Goal: Task Accomplishment & Management: Manage account settings

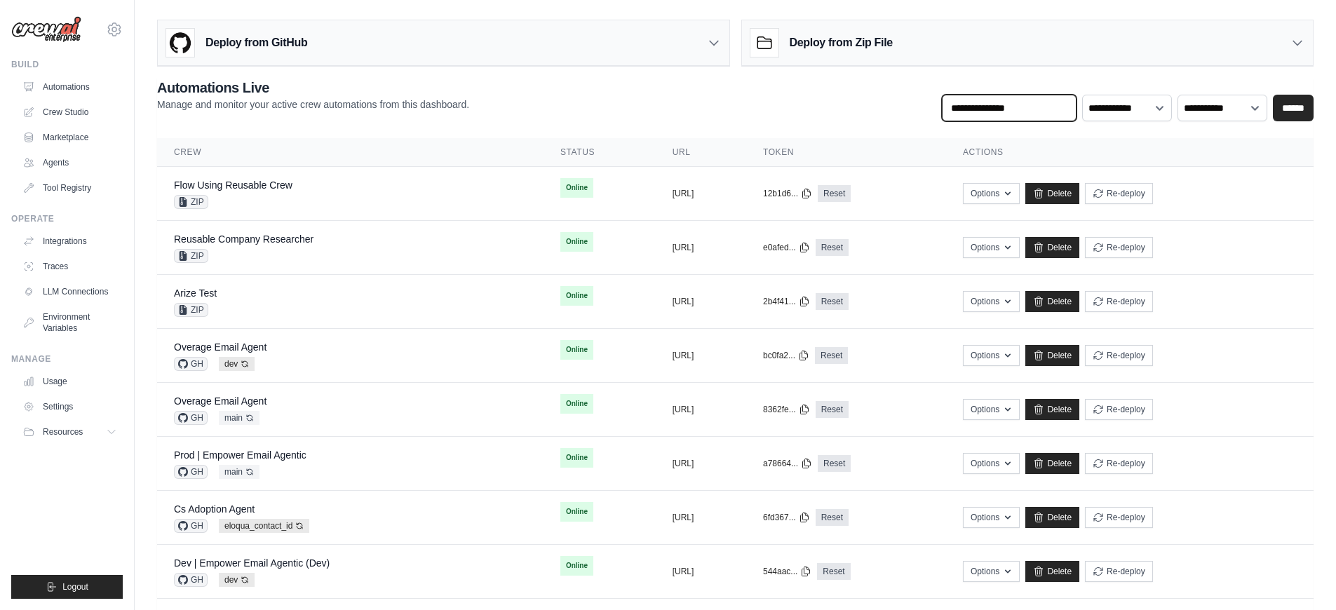
click at [1042, 107] on input "text" at bounding box center [1009, 108] width 135 height 27
type input "********"
click at [1273, 95] on input "******" at bounding box center [1293, 108] width 41 height 27
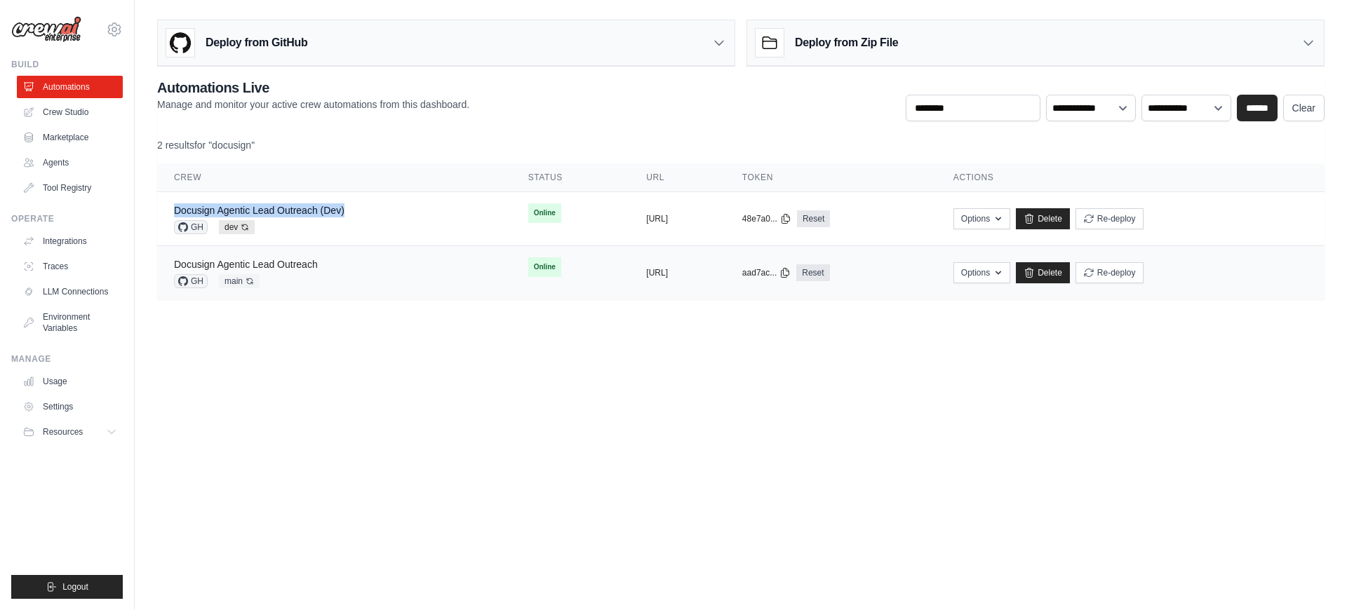
click at [285, 264] on link "Docusign Agentic Lead Outreach" at bounding box center [246, 264] width 144 height 11
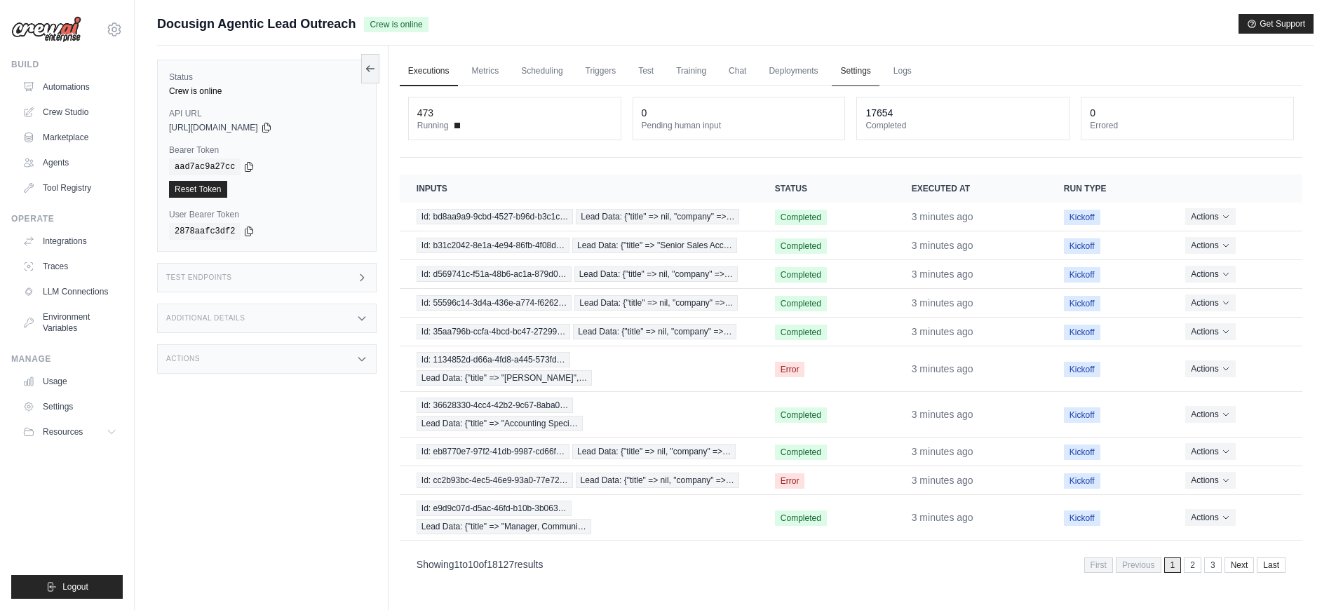
click at [859, 76] on link "Settings" at bounding box center [855, 71] width 47 height 29
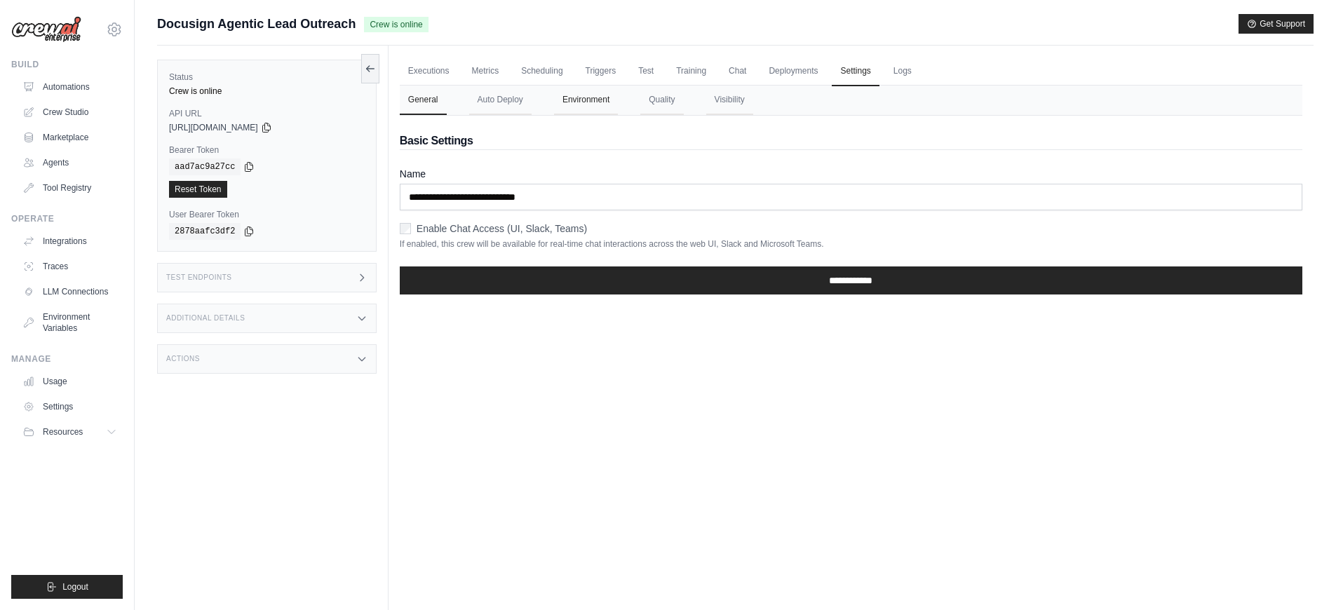
click at [590, 102] on button "Environment" at bounding box center [586, 100] width 64 height 29
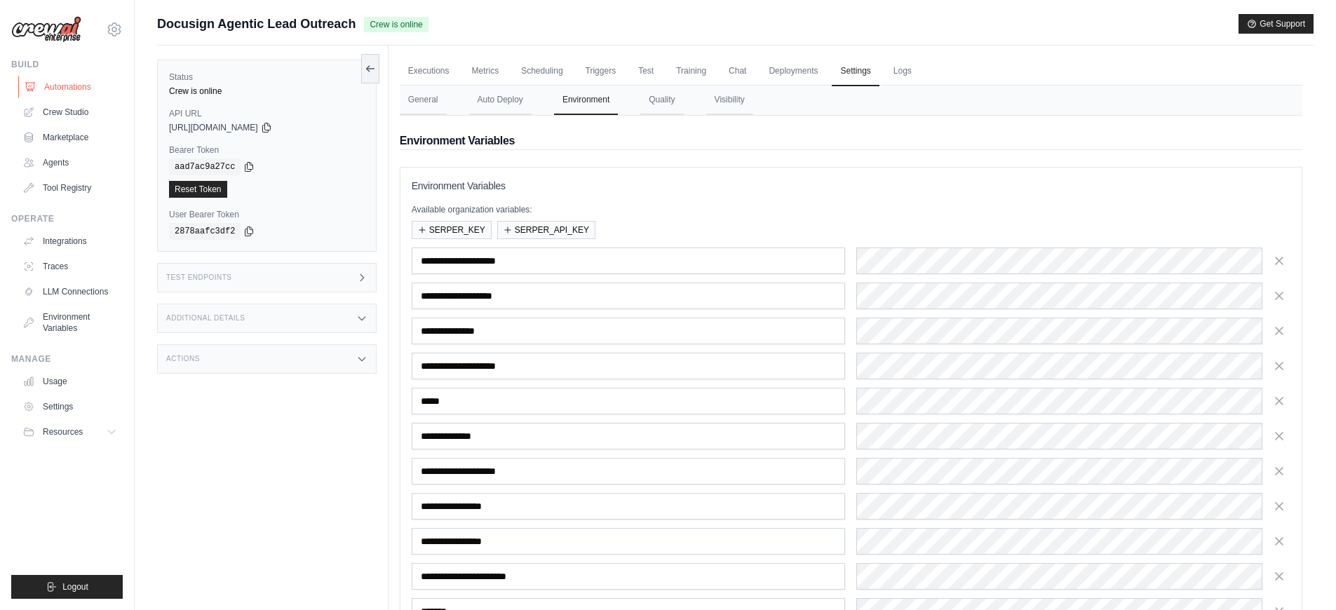
click at [45, 95] on link "Automations" at bounding box center [71, 87] width 106 height 22
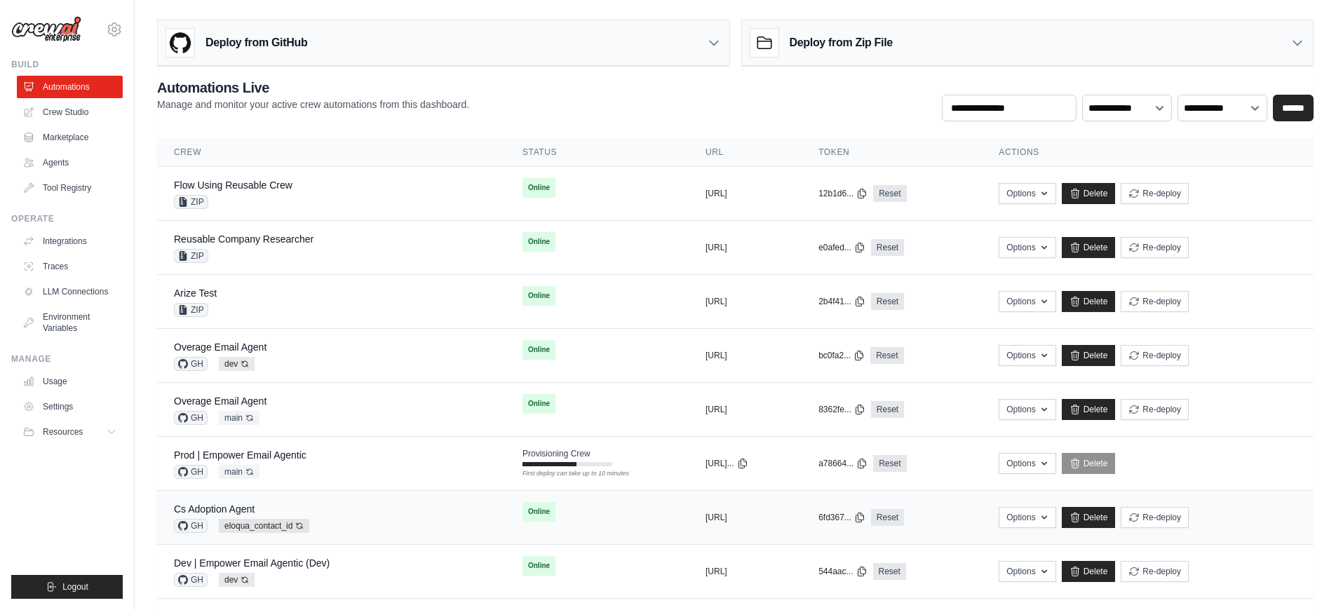
scroll to position [236, 0]
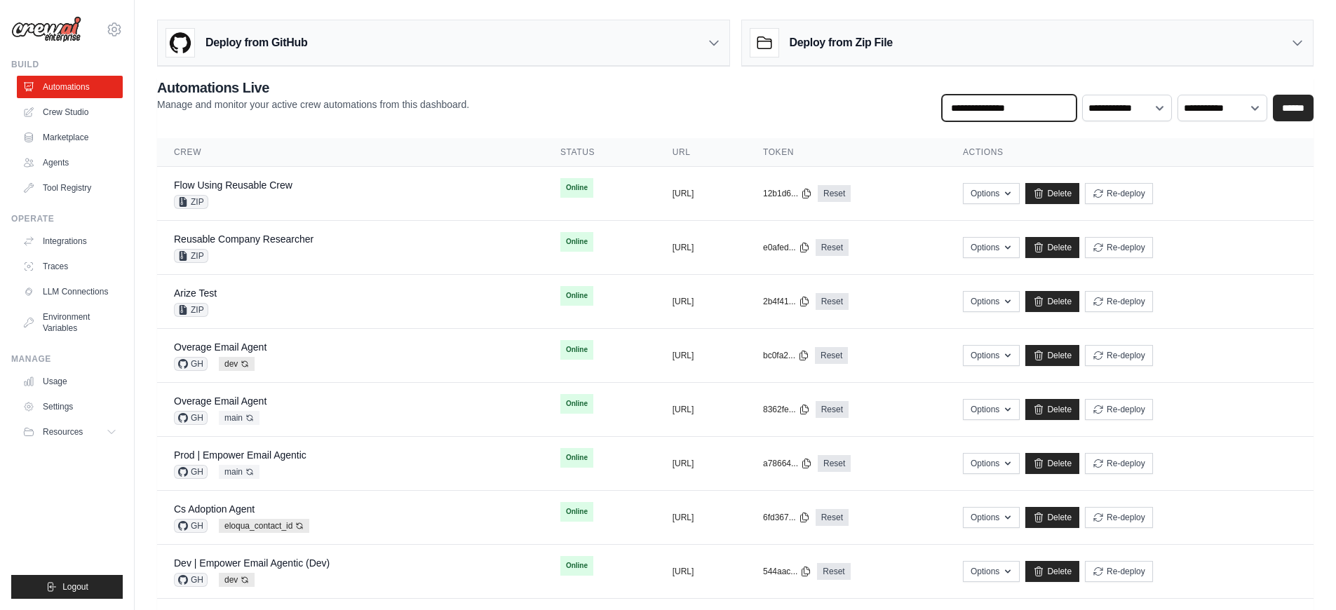
click at [1002, 111] on input "text" at bounding box center [1009, 108] width 135 height 27
type input "*******"
click at [1273, 95] on input "******" at bounding box center [1293, 108] width 41 height 27
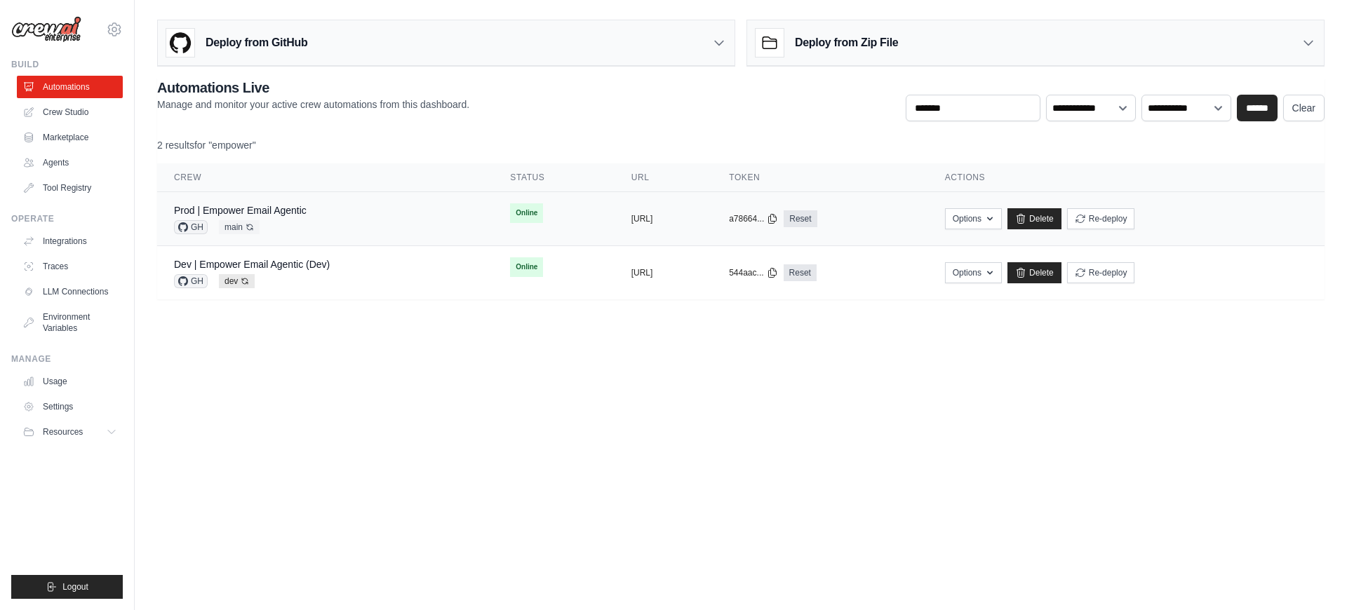
click at [269, 216] on div "Prod | Empower Email Agentic" at bounding box center [240, 210] width 133 height 14
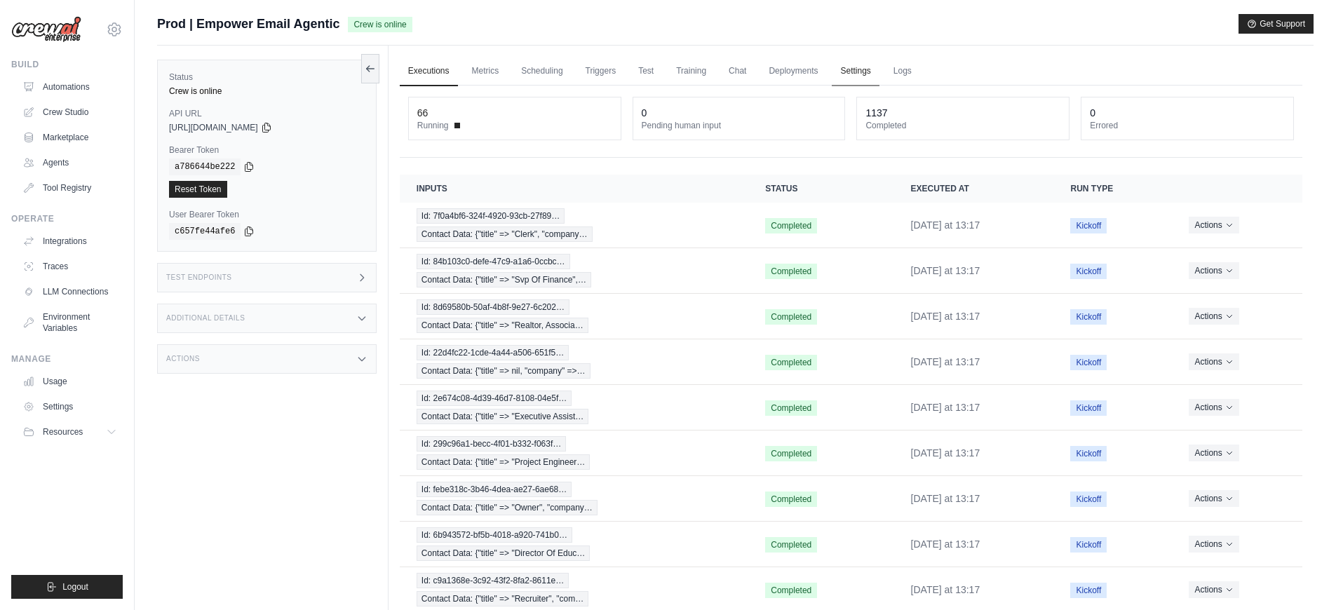
click at [863, 80] on link "Settings" at bounding box center [855, 71] width 47 height 29
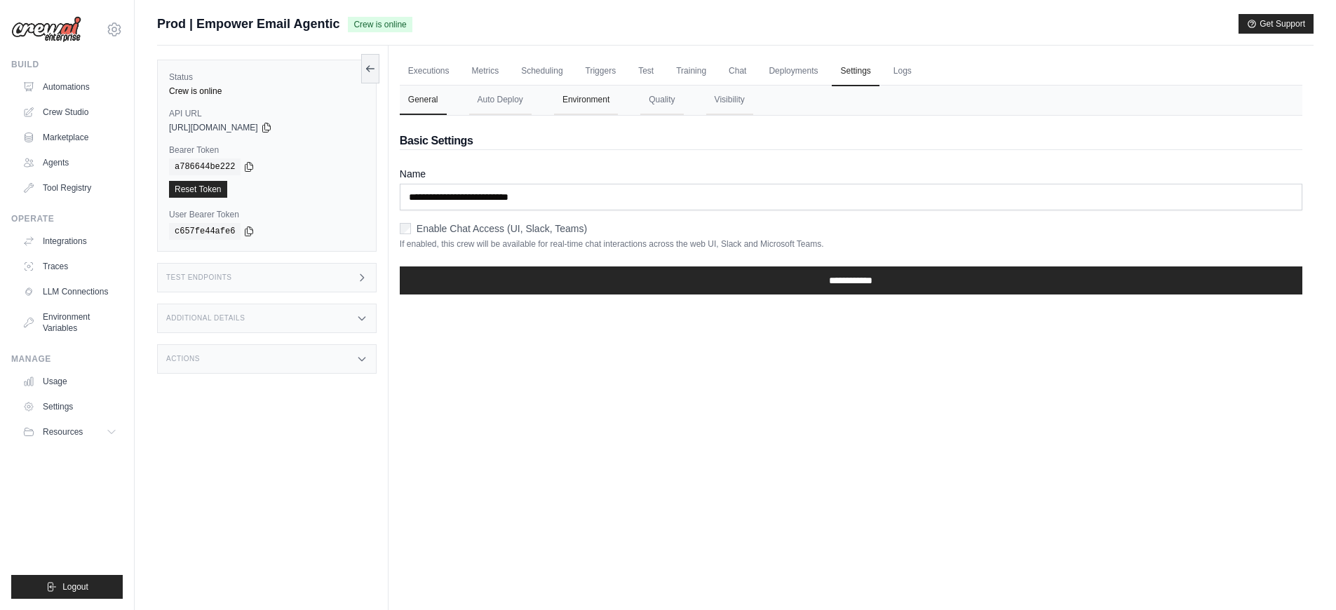
click at [617, 102] on button "Environment" at bounding box center [586, 100] width 64 height 29
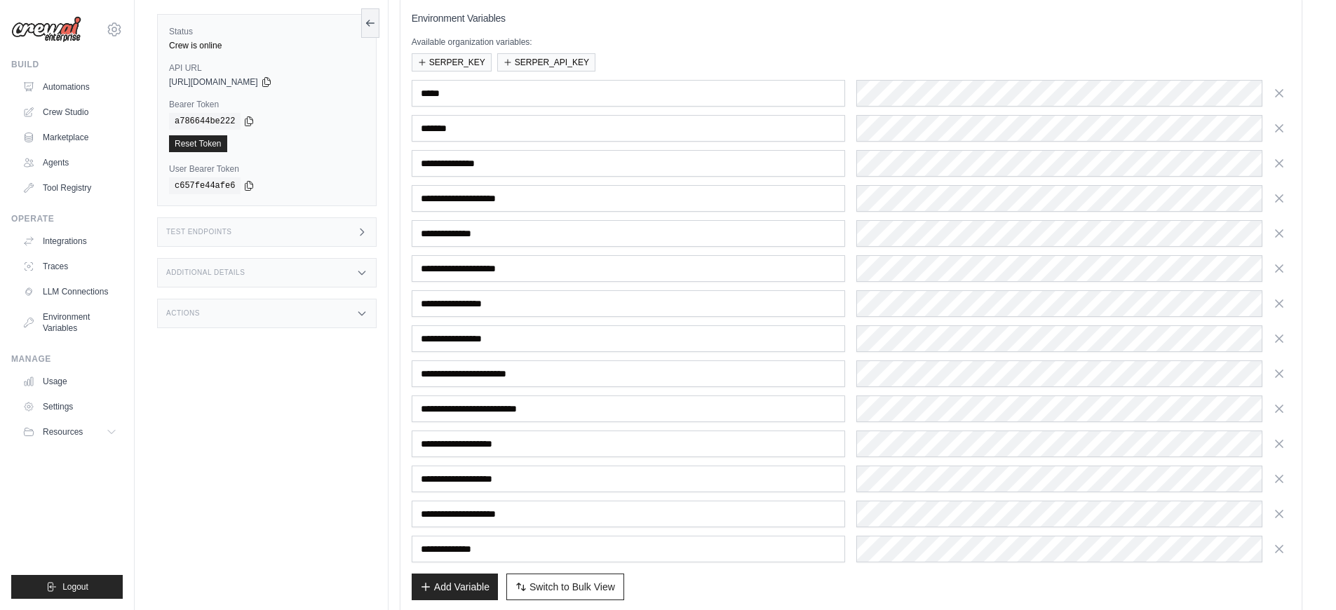
scroll to position [240, 0]
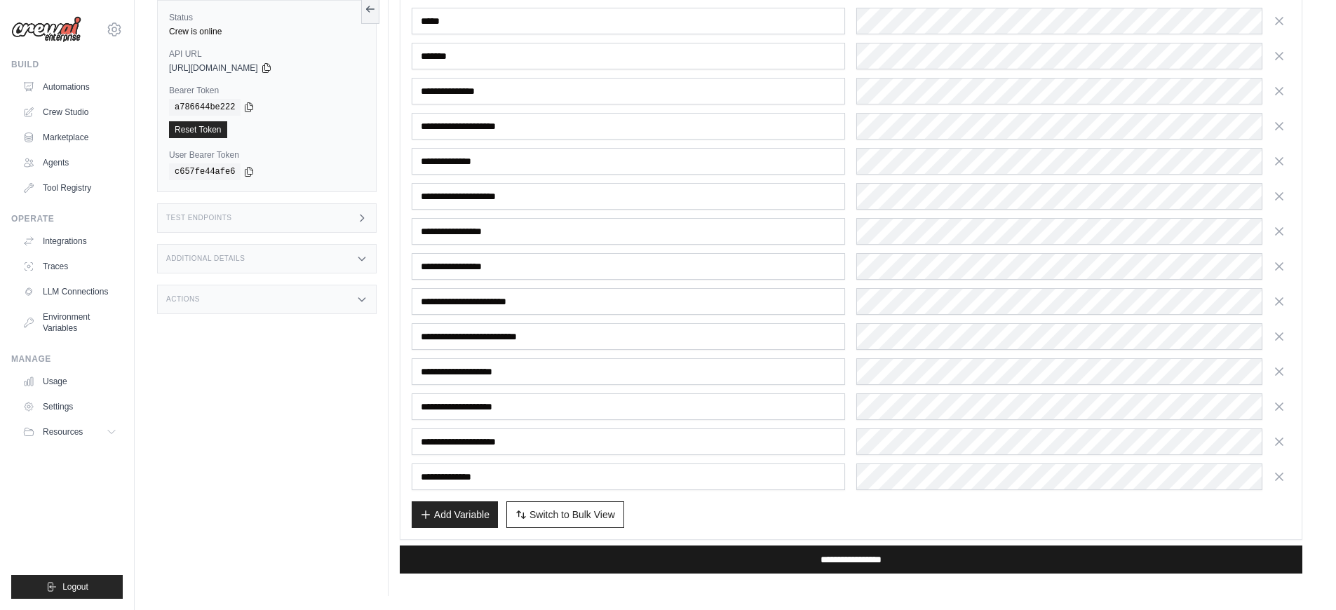
click at [527, 565] on input "**********" at bounding box center [851, 560] width 903 height 28
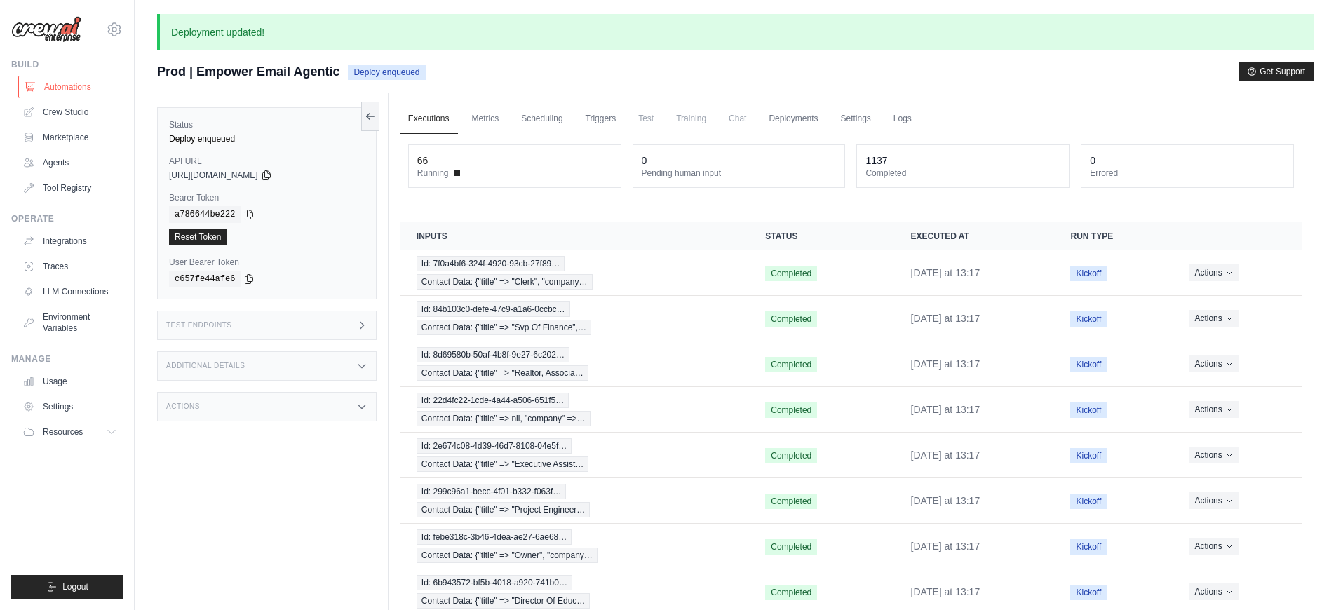
click at [69, 86] on link "Automations" at bounding box center [71, 87] width 106 height 22
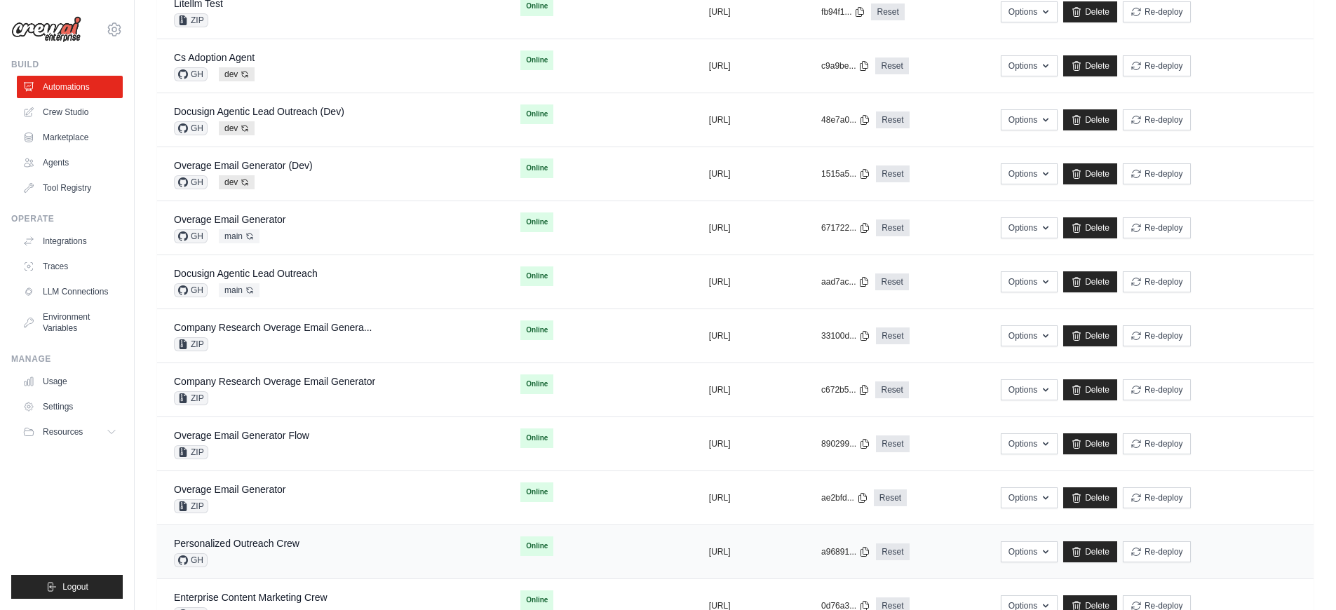
scroll to position [783, 0]
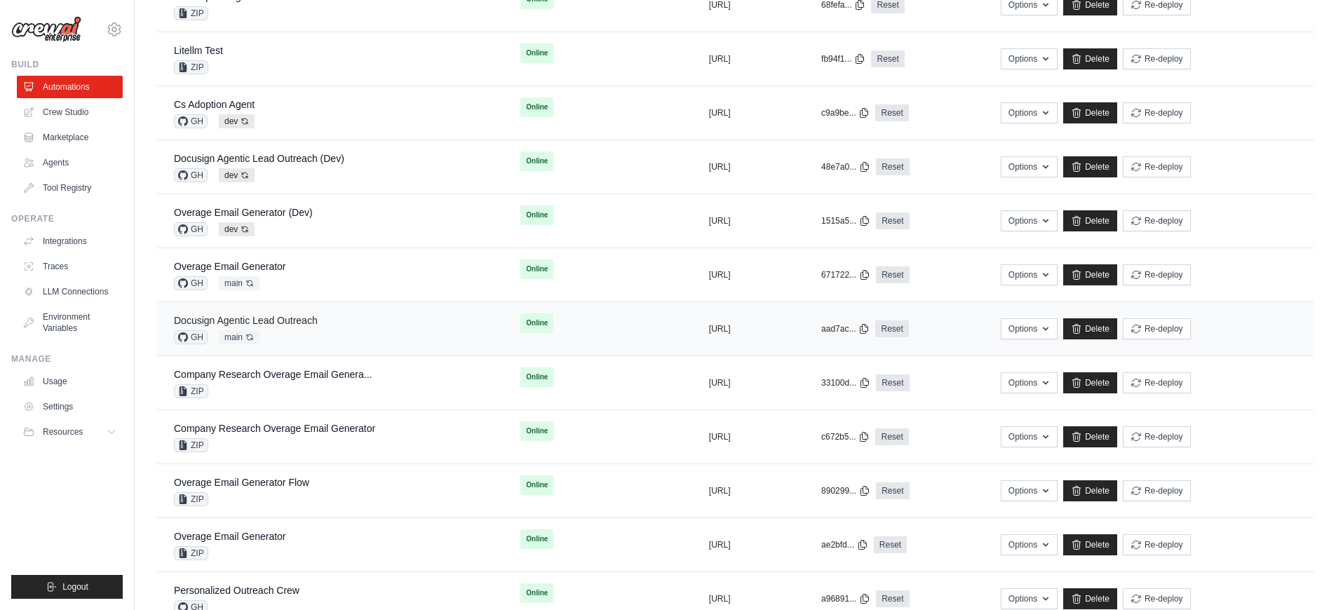
click at [302, 316] on link "Docusign Agentic Lead Outreach" at bounding box center [246, 320] width 144 height 11
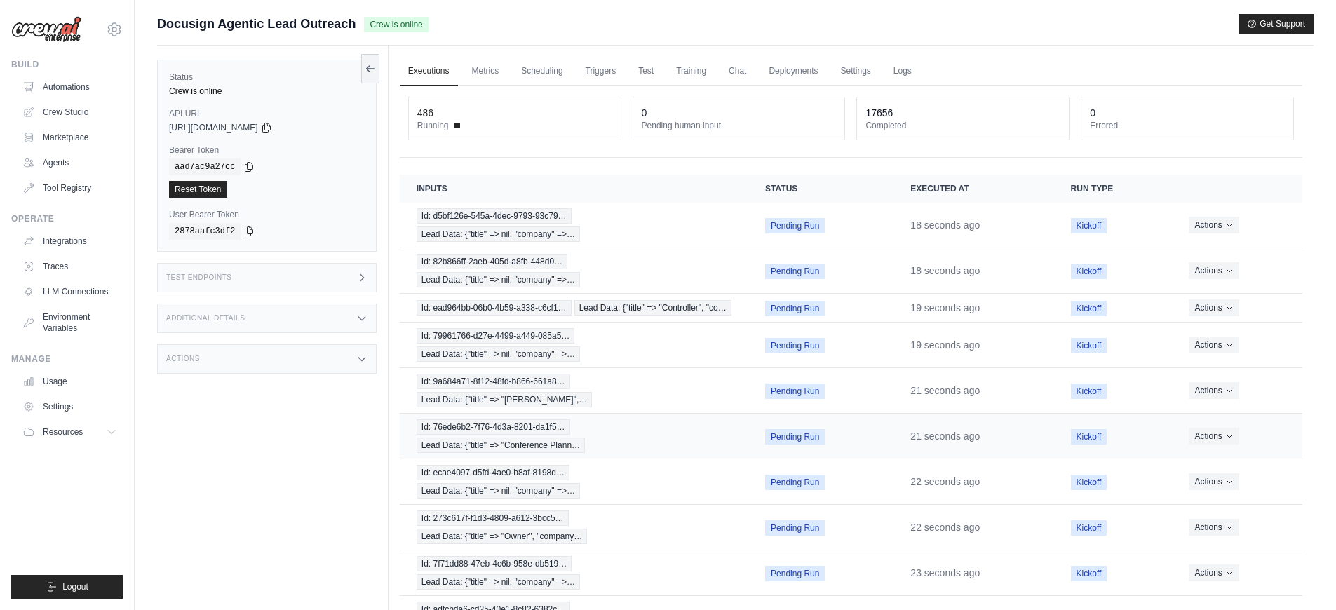
scroll to position [98, 0]
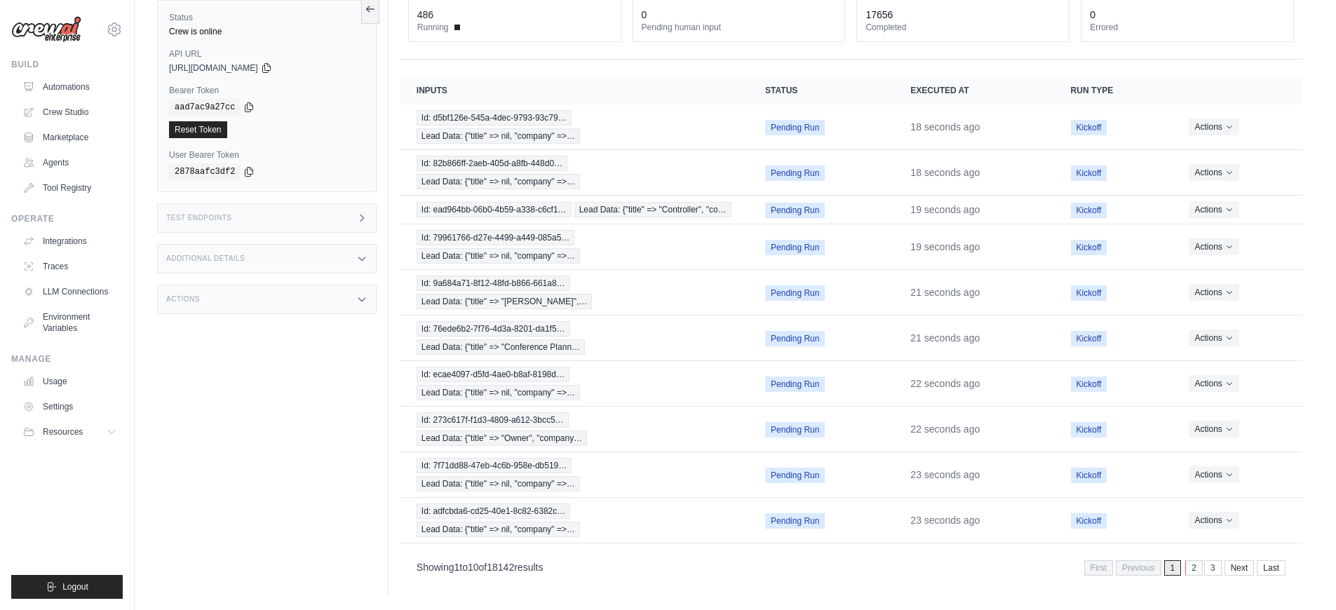
click at [1197, 571] on link "2" at bounding box center [1194, 567] width 18 height 15
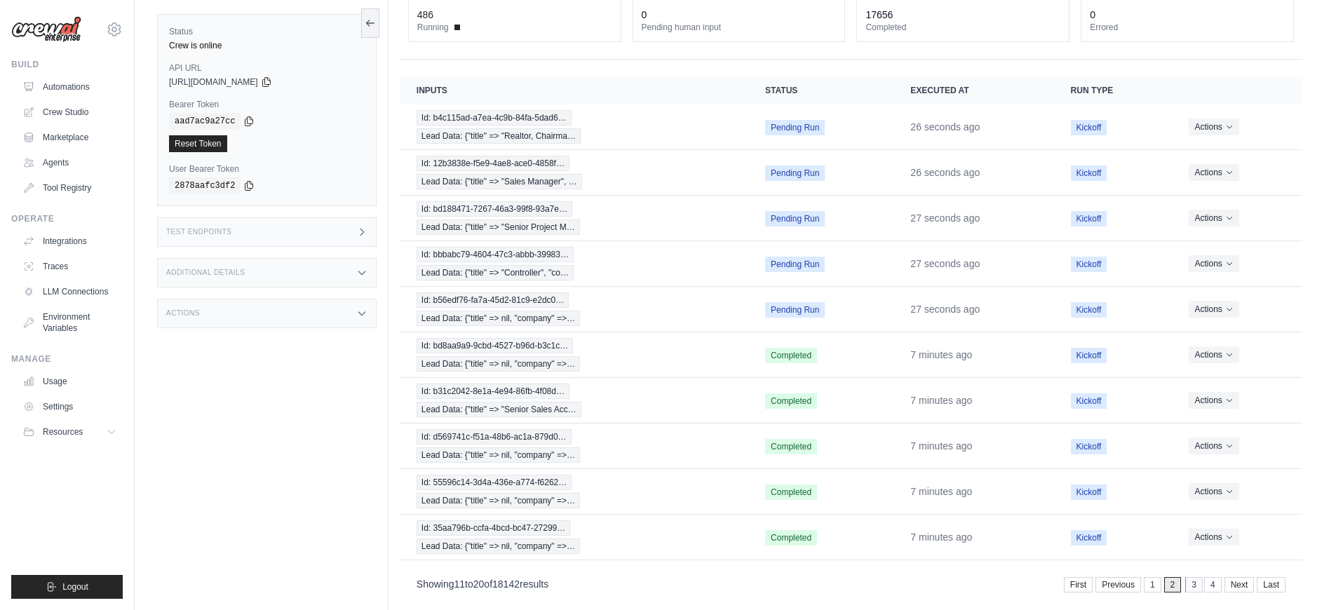
click at [1194, 585] on link "3" at bounding box center [1194, 584] width 18 height 15
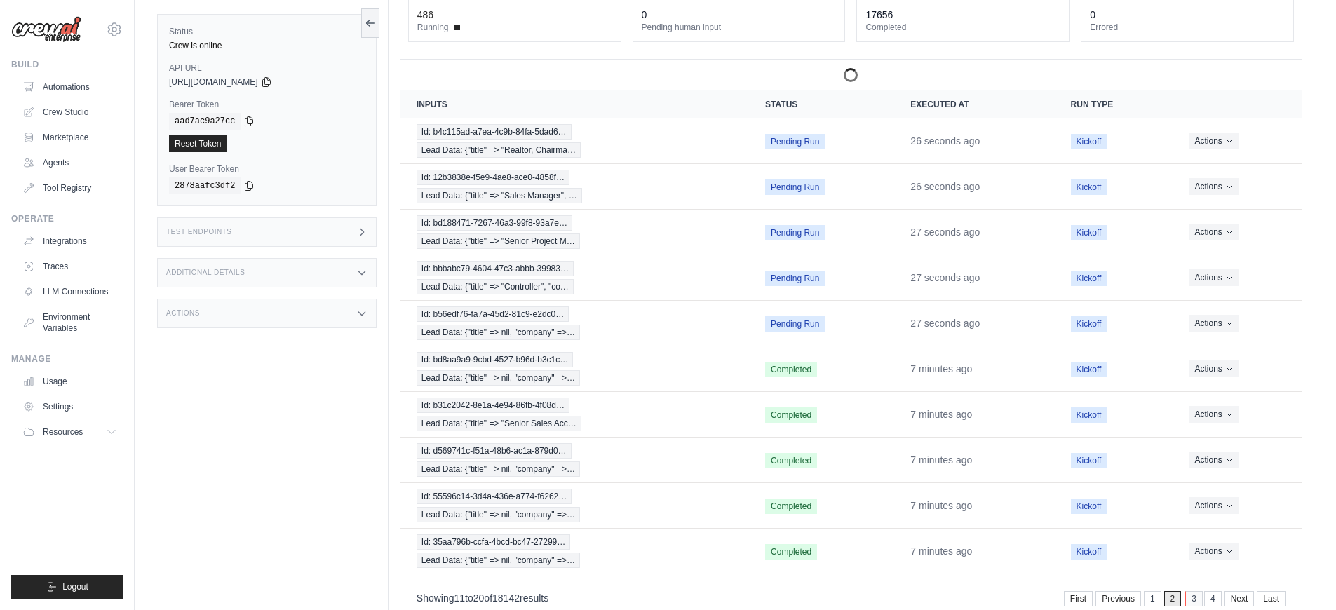
scroll to position [60, 0]
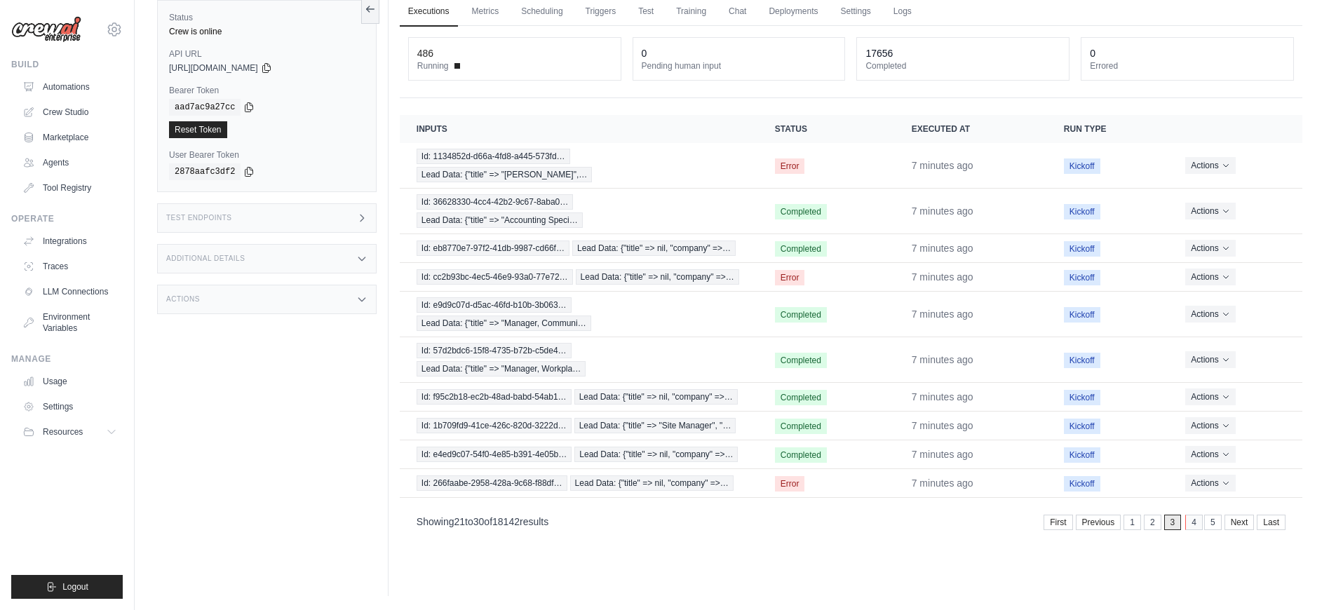
click at [1192, 515] on link "4" at bounding box center [1194, 522] width 18 height 15
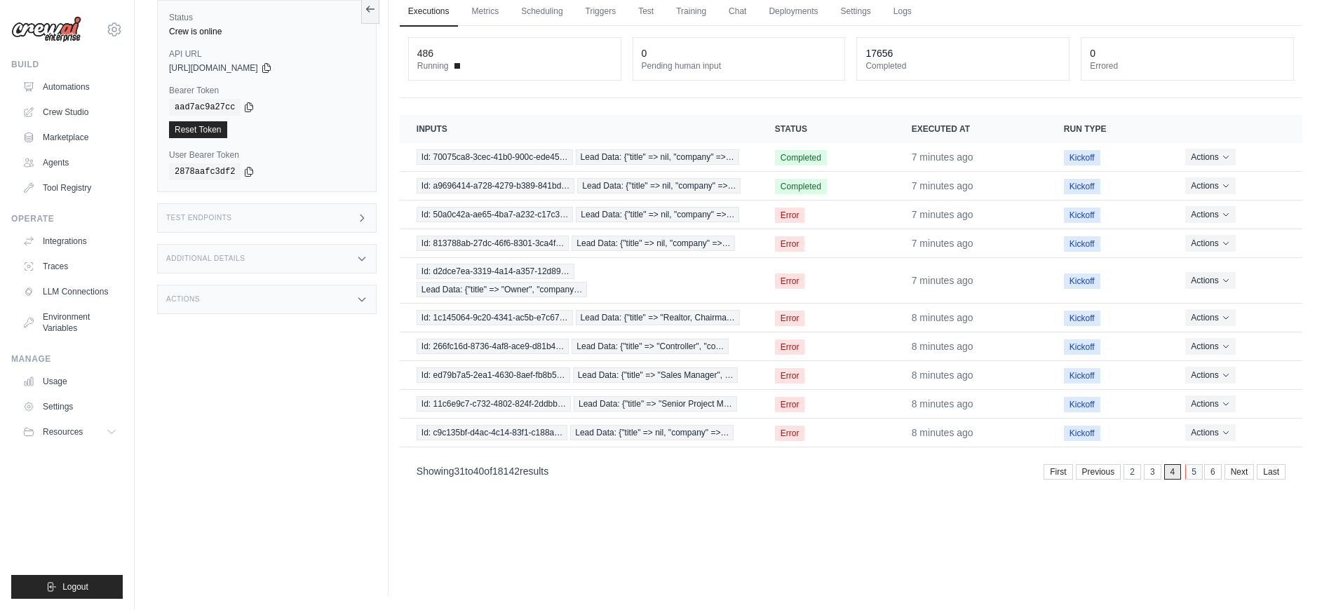
click at [1196, 468] on link "5" at bounding box center [1194, 471] width 18 height 15
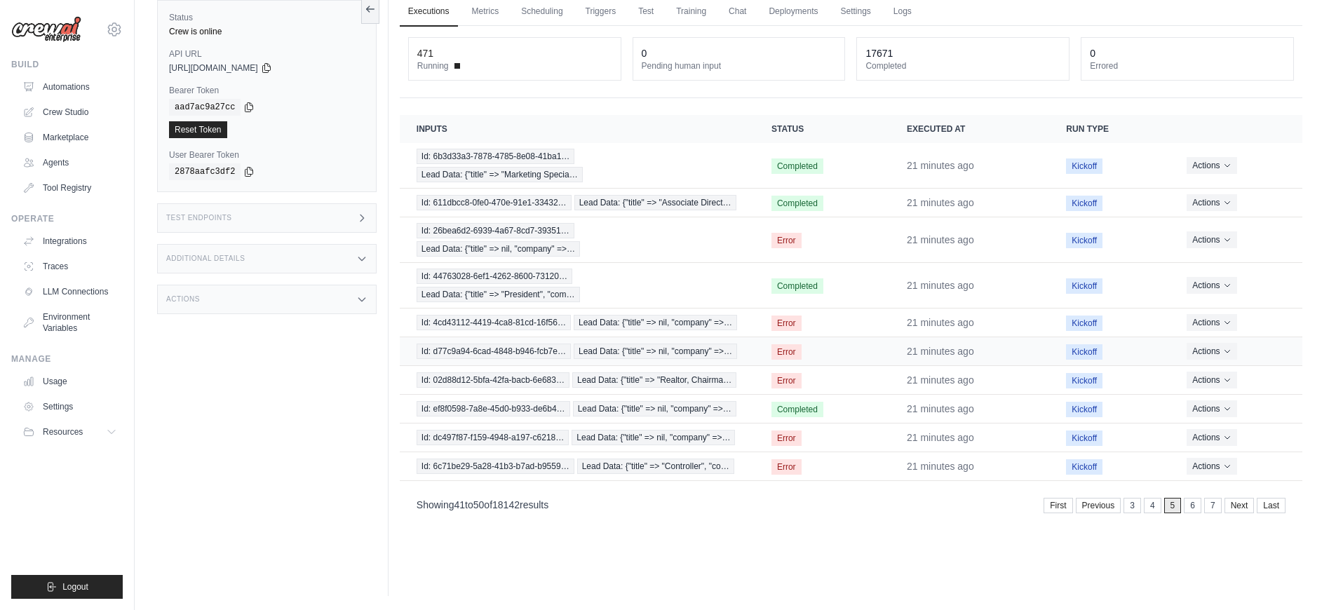
scroll to position [0, 0]
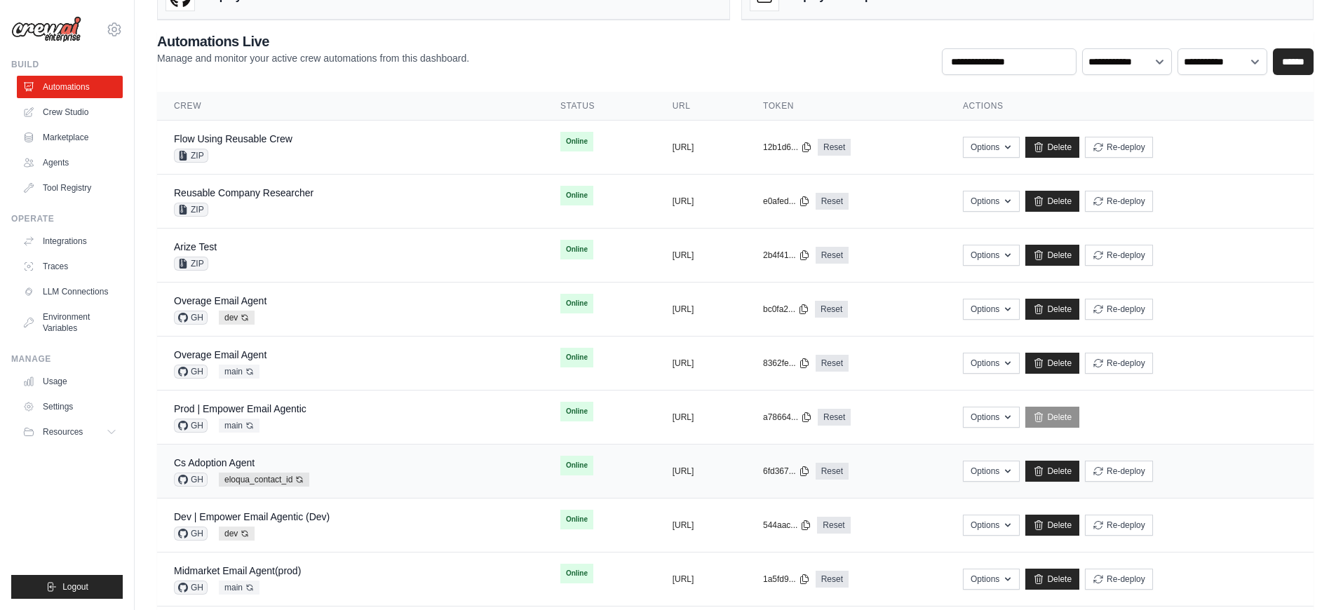
scroll to position [210, 0]
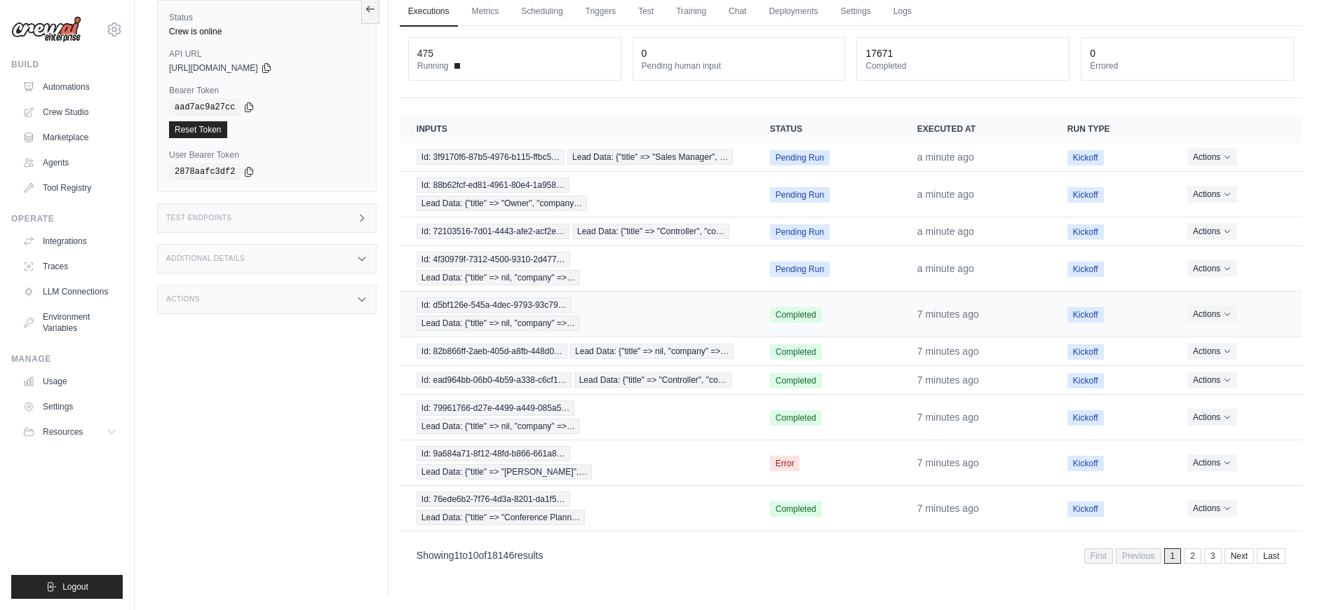
scroll to position [15, 0]
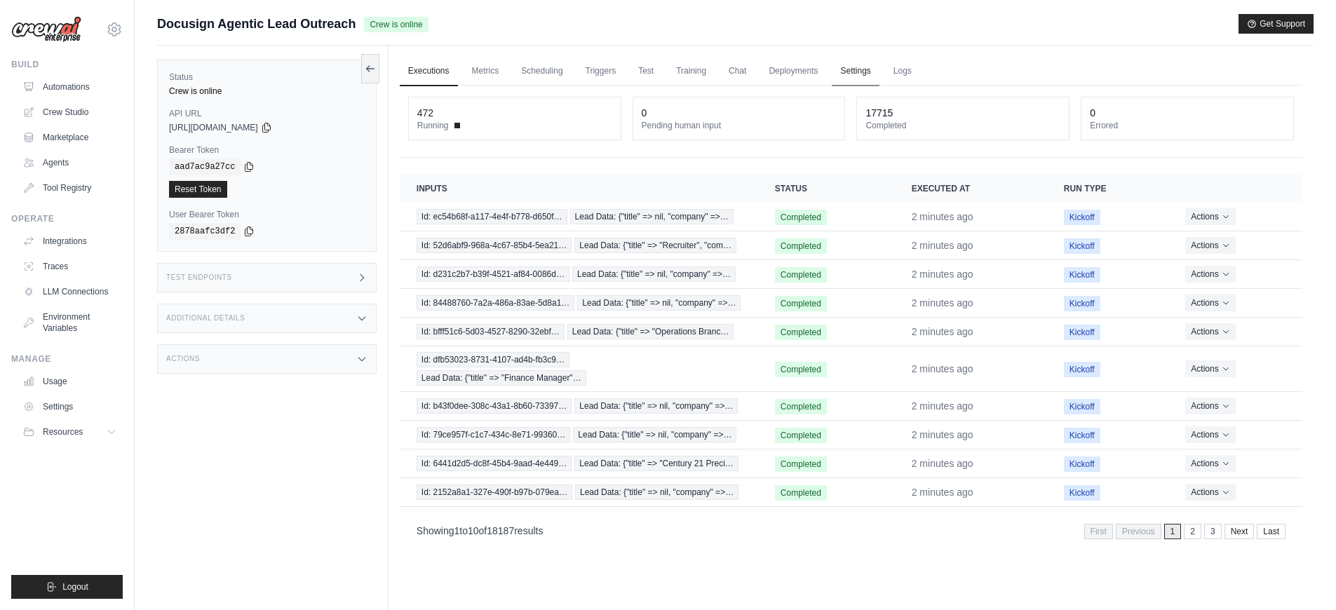
click at [841, 71] on link "Settings" at bounding box center [855, 71] width 47 height 29
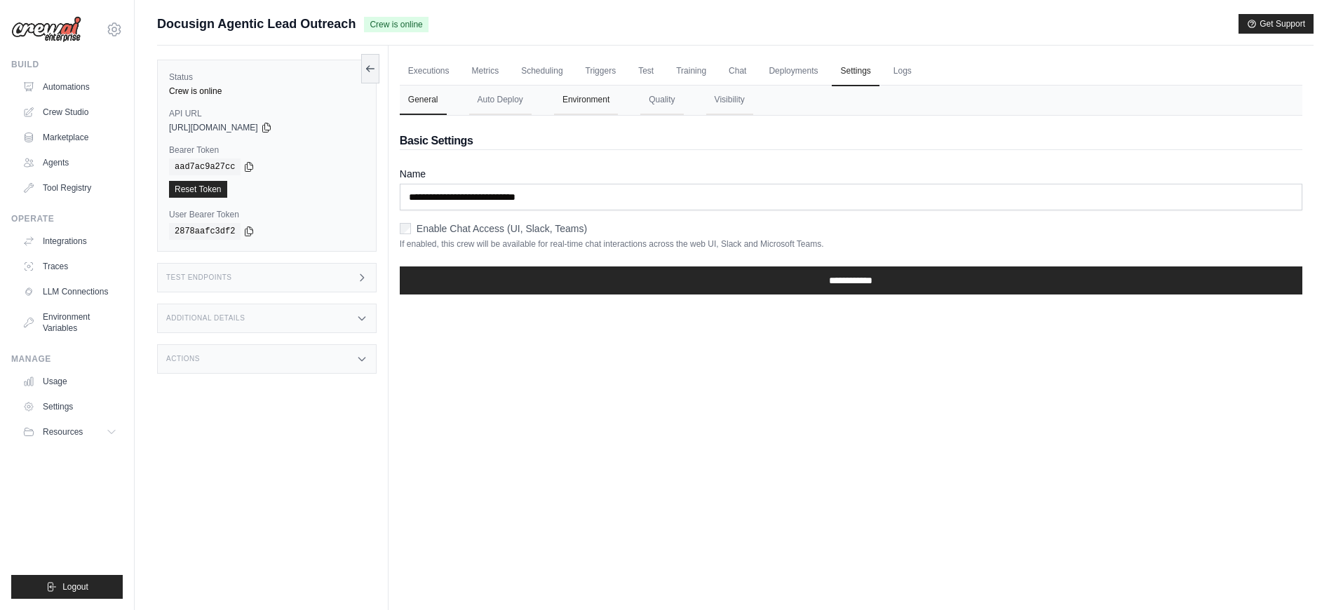
click at [585, 107] on button "Environment" at bounding box center [586, 100] width 64 height 29
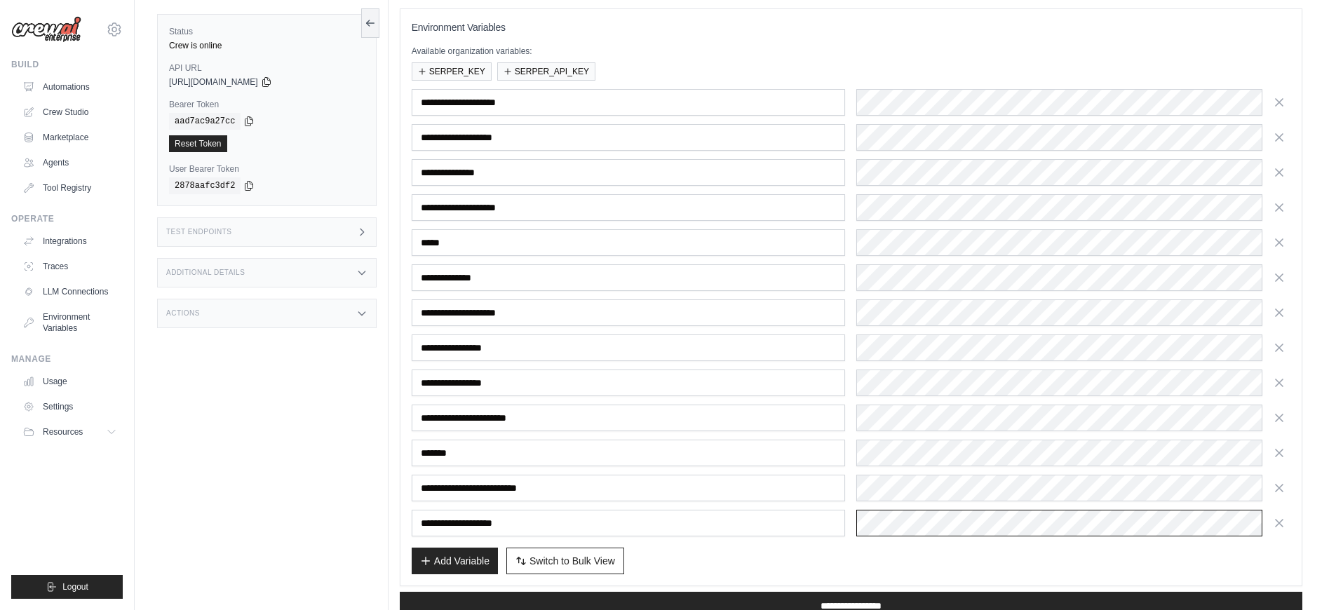
scroll to position [205, 0]
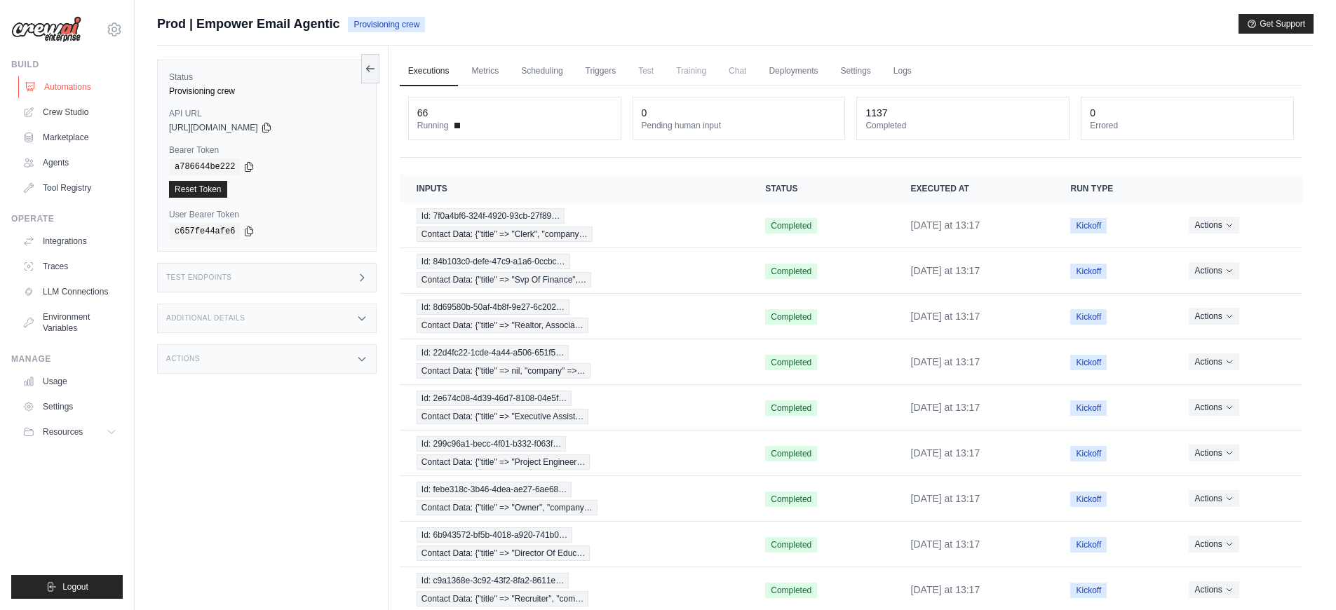
click at [81, 90] on link "Automations" at bounding box center [71, 87] width 106 height 22
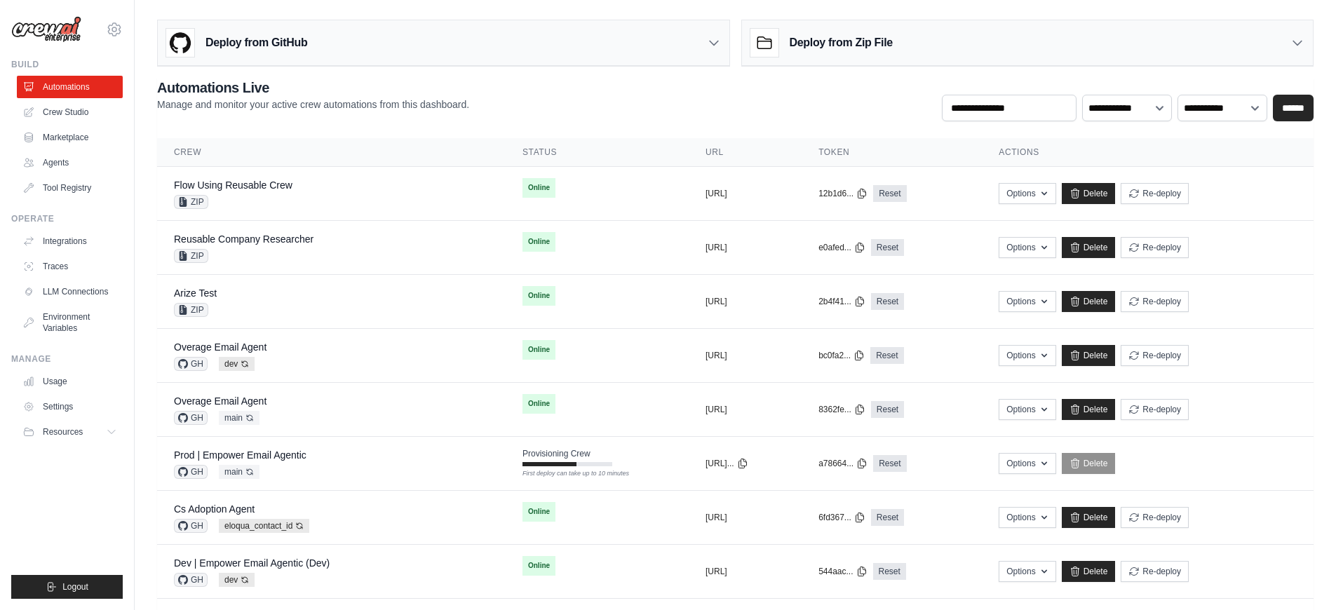
click at [415, 464] on div "Prod | Empower Email Agentic GH main Auto-deploy enabled" at bounding box center [331, 463] width 315 height 31
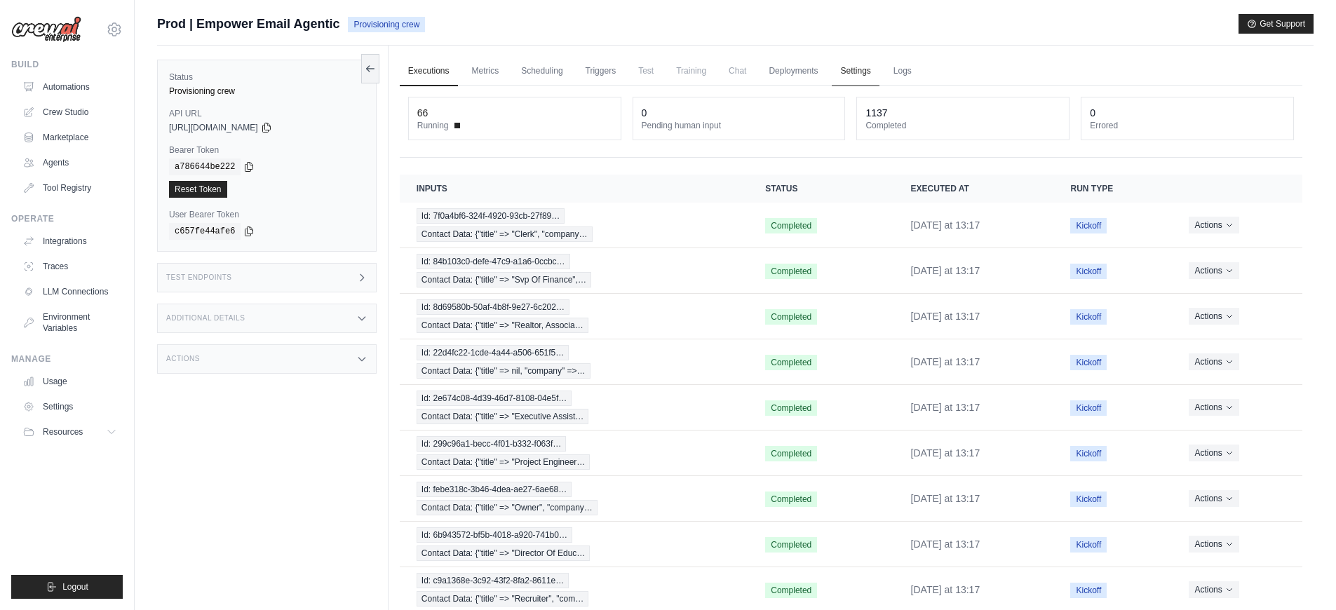
click at [864, 69] on link "Settings" at bounding box center [855, 71] width 47 height 29
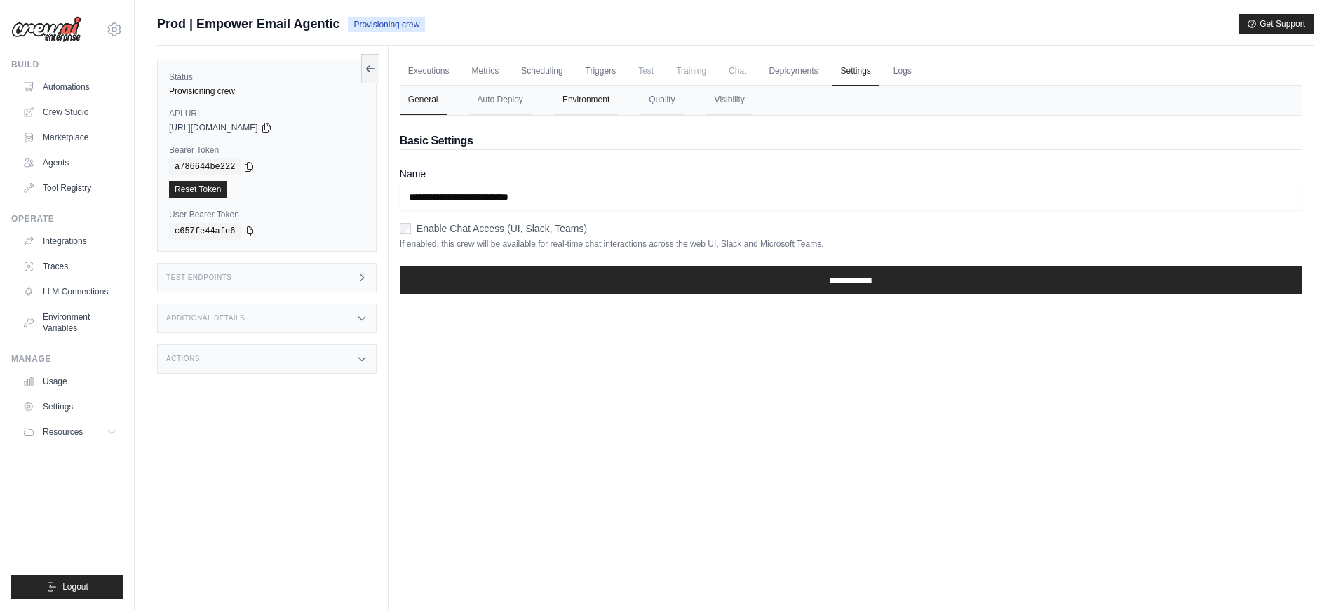
click at [569, 104] on button "Environment" at bounding box center [586, 100] width 64 height 29
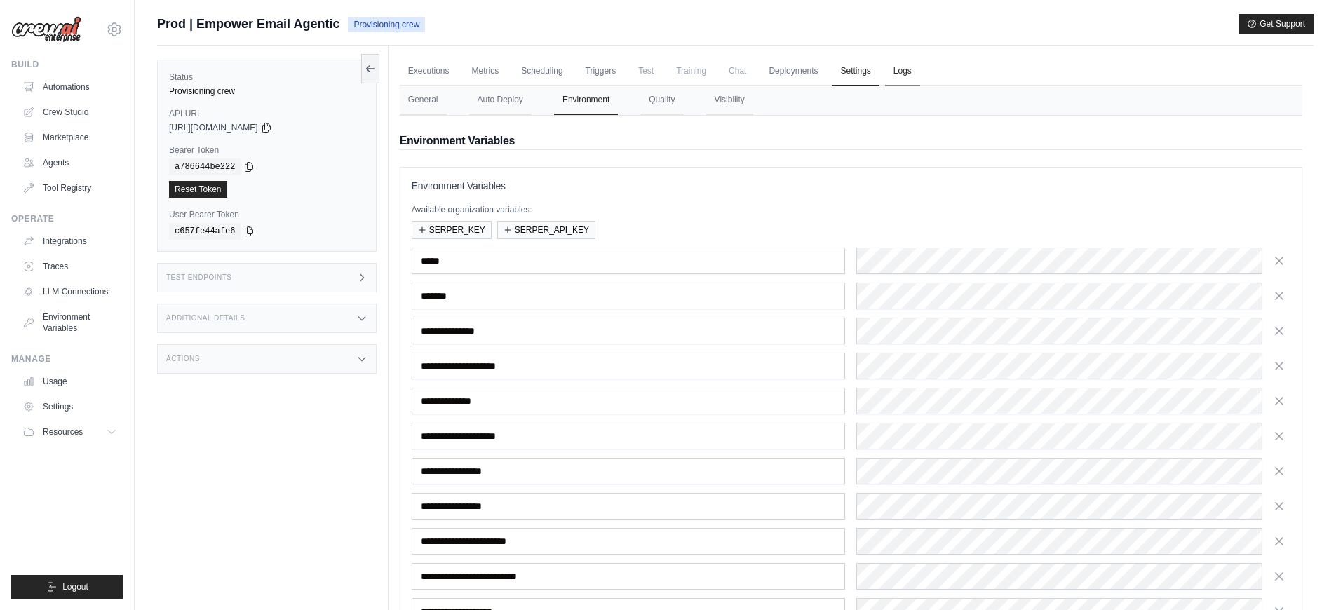
click at [891, 73] on link "Logs" at bounding box center [902, 71] width 35 height 29
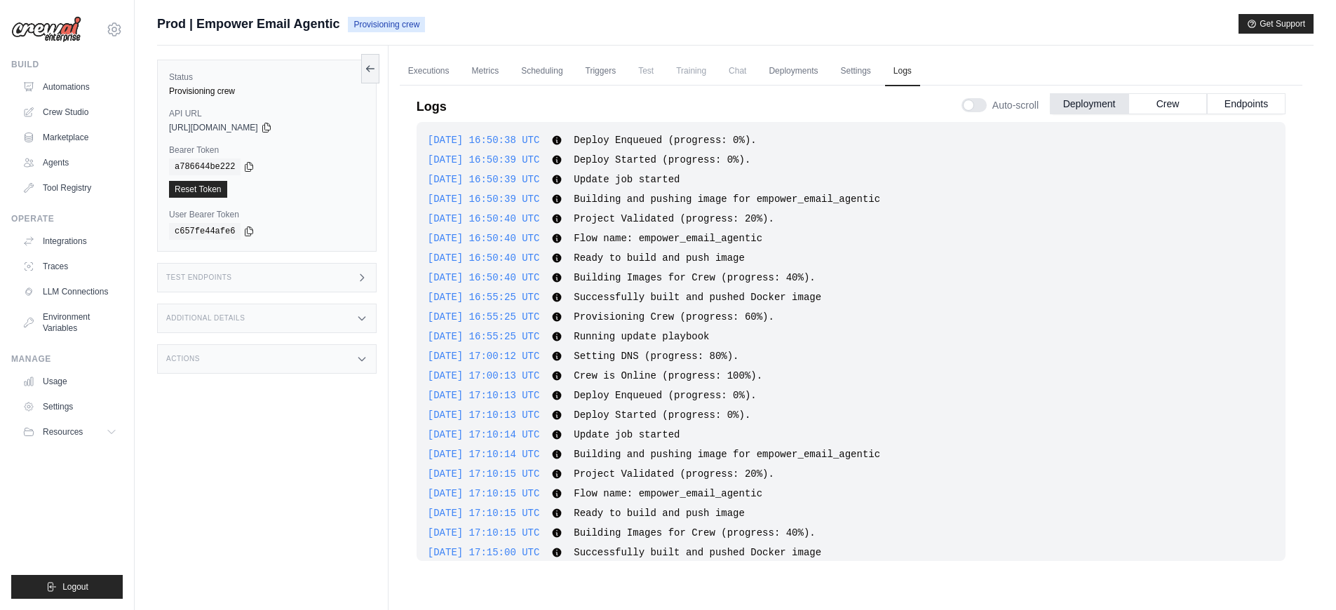
scroll to position [349, 0]
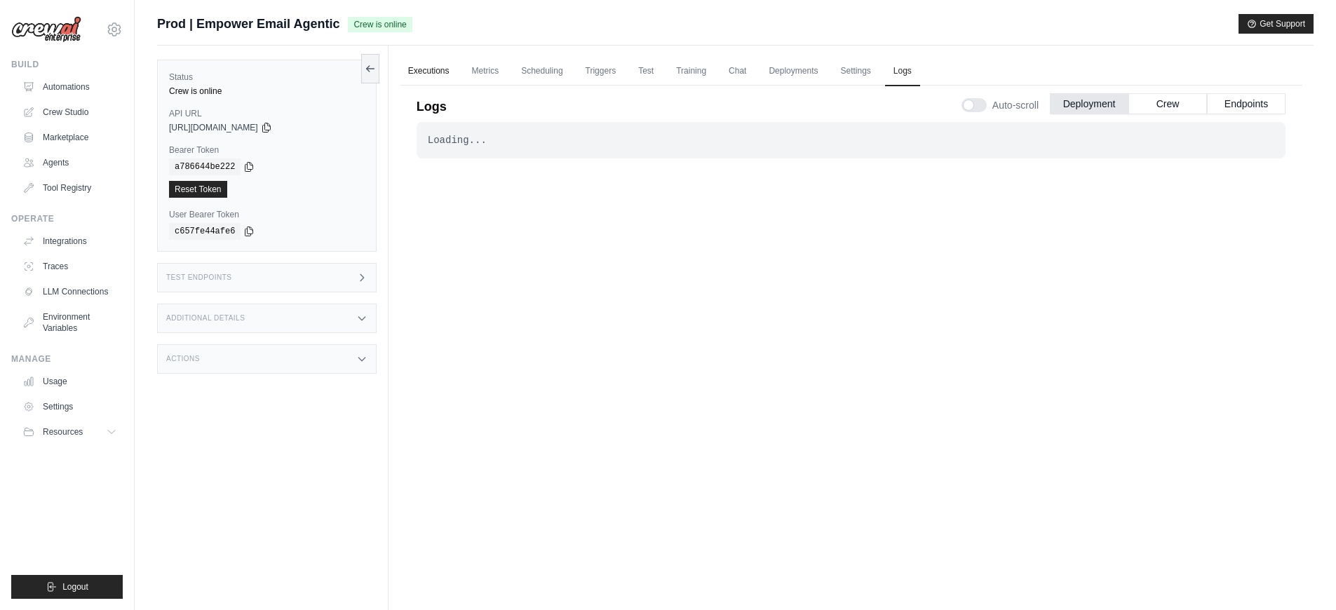
click at [426, 64] on link "Executions" at bounding box center [429, 71] width 58 height 29
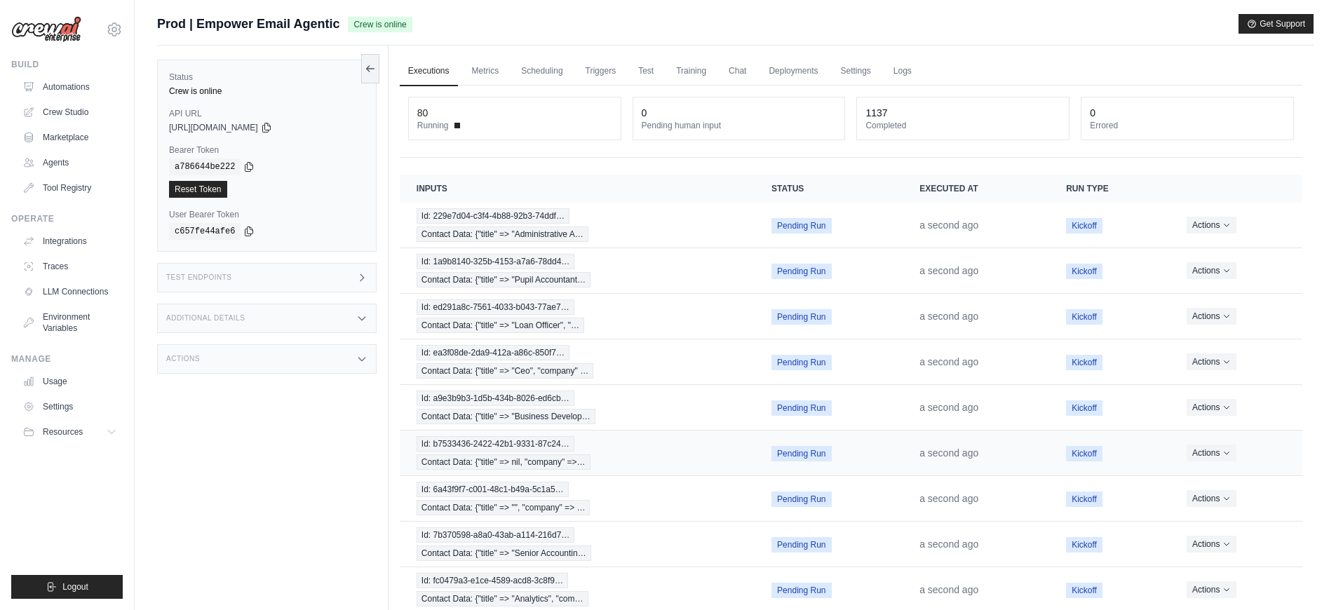
scroll to position [115, 0]
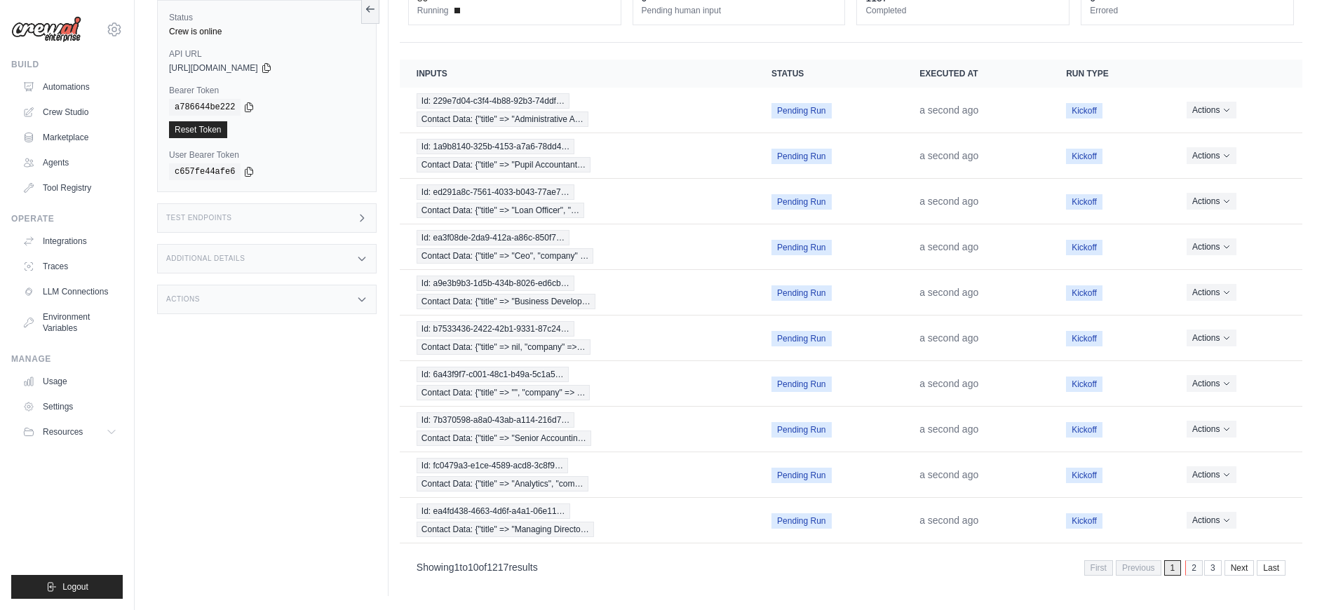
click at [1198, 572] on link "2" at bounding box center [1194, 567] width 18 height 15
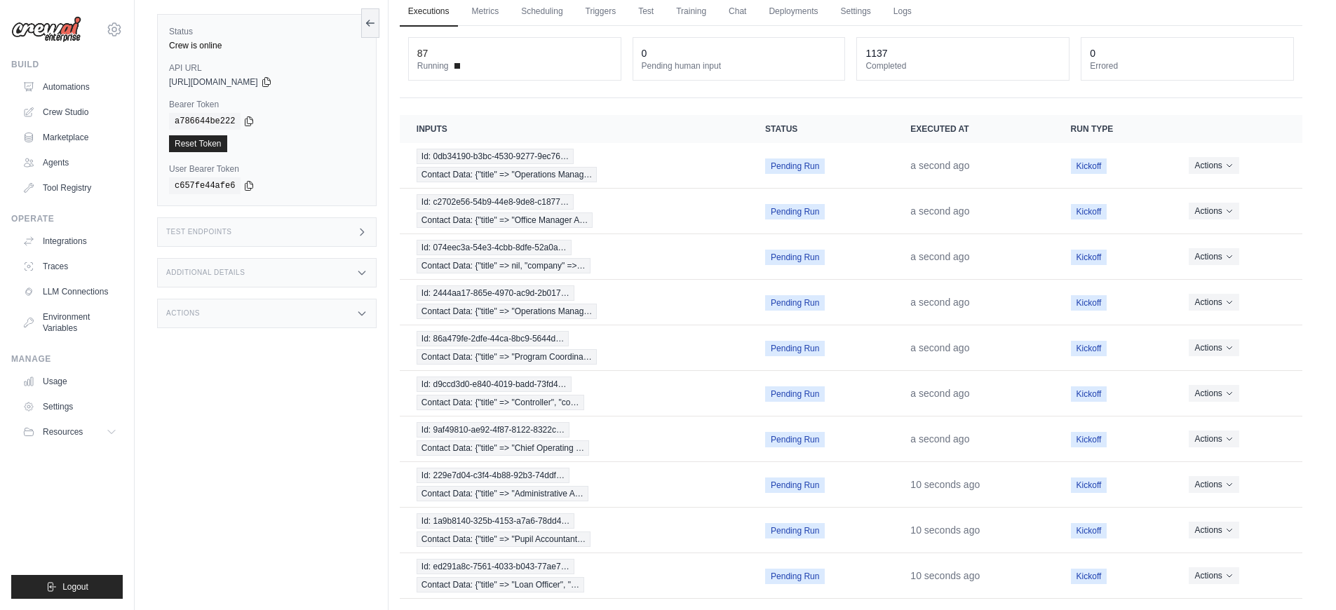
scroll to position [115, 0]
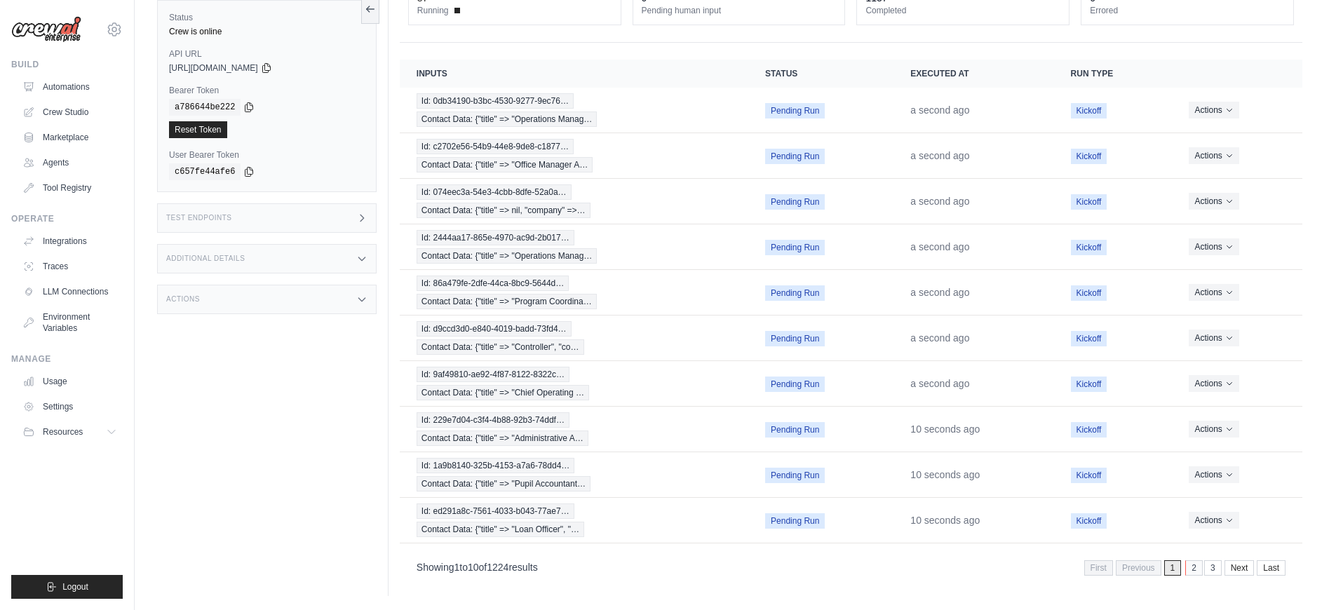
click at [1190, 568] on link "2" at bounding box center [1194, 567] width 18 height 15
click at [1196, 570] on link "3" at bounding box center [1194, 567] width 18 height 15
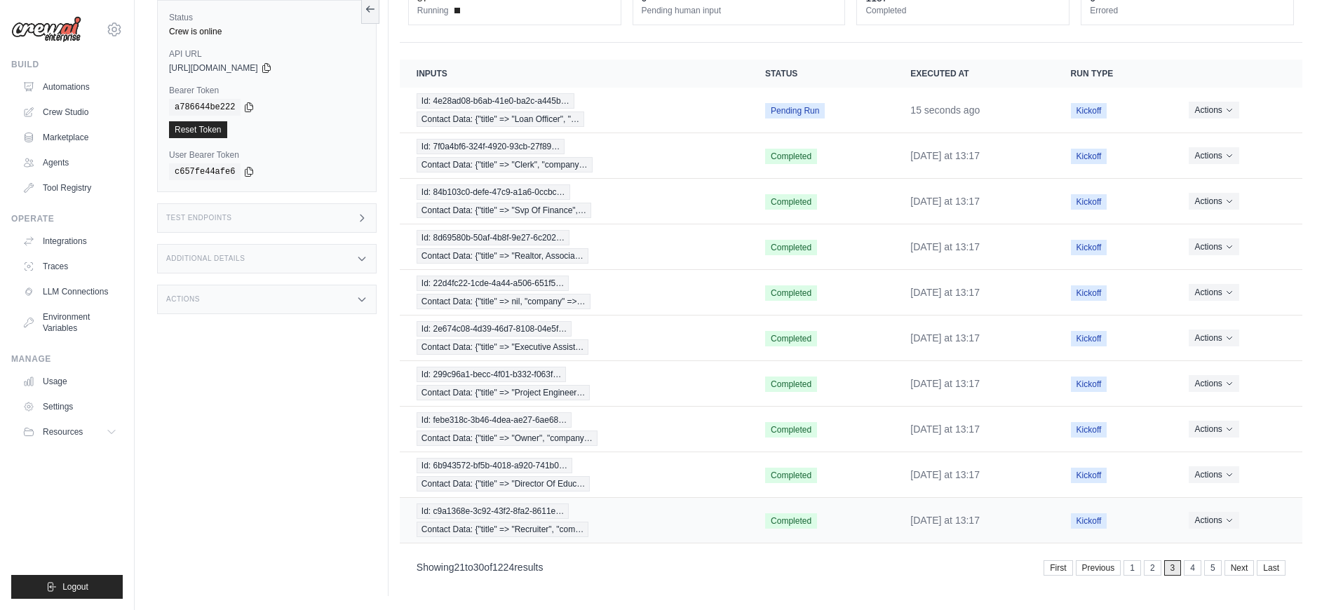
scroll to position [0, 0]
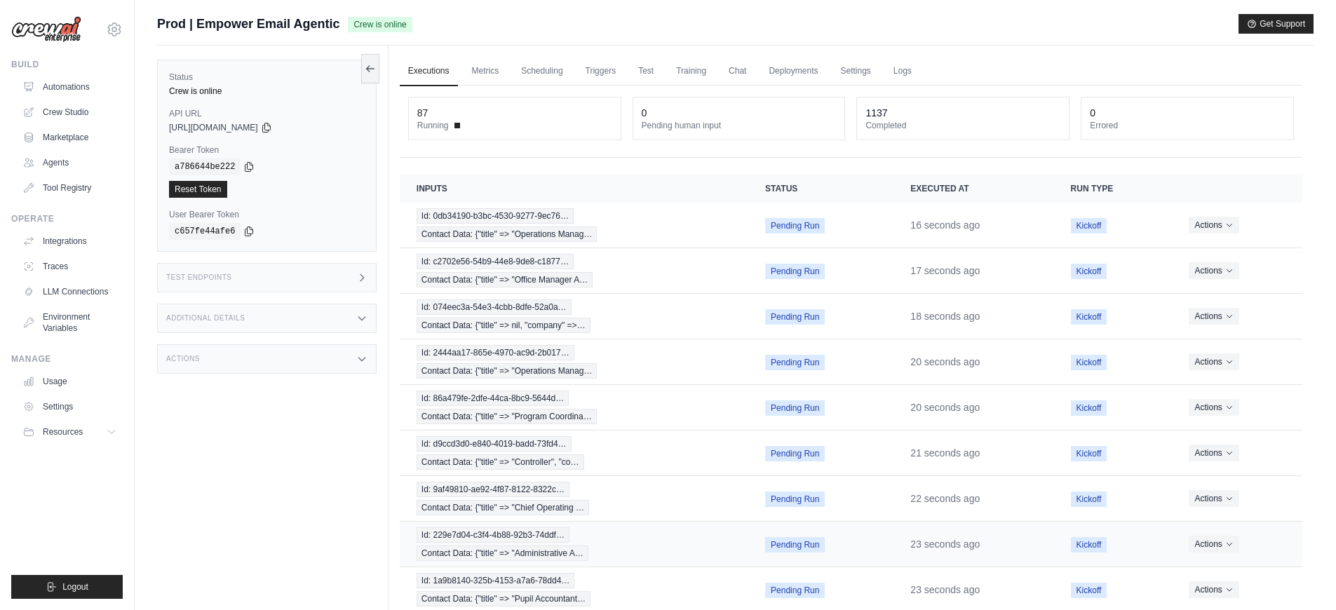
scroll to position [115, 0]
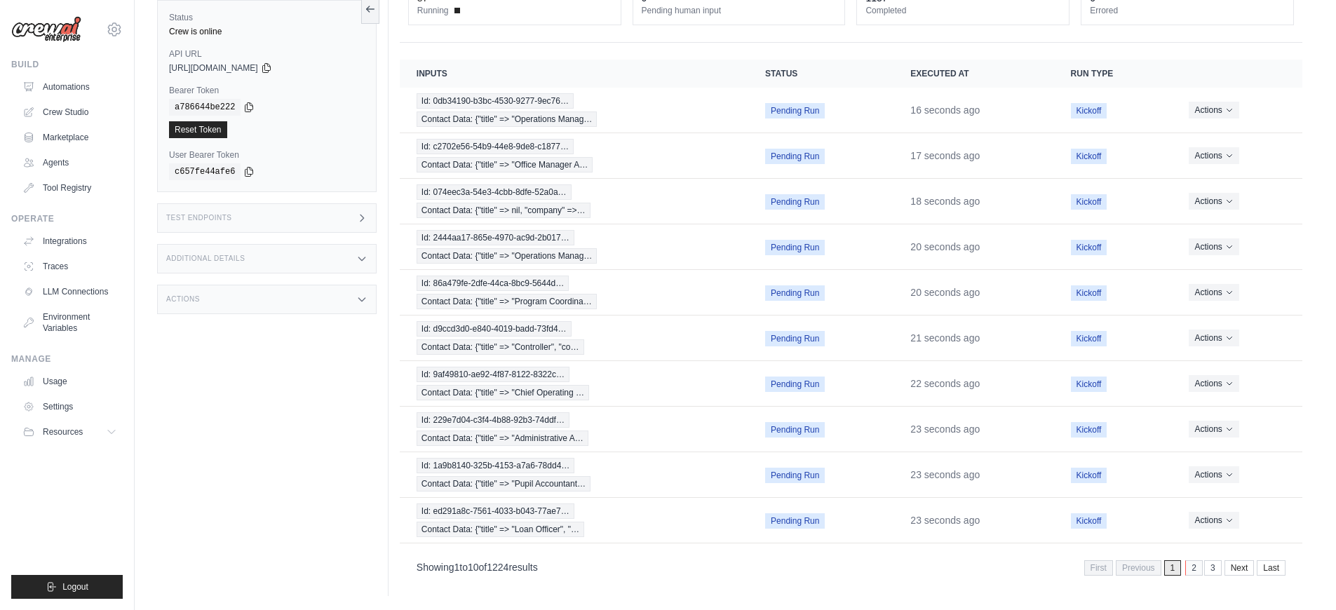
click at [1196, 571] on link "2" at bounding box center [1194, 567] width 18 height 15
click at [1196, 571] on link "3" at bounding box center [1193, 567] width 18 height 15
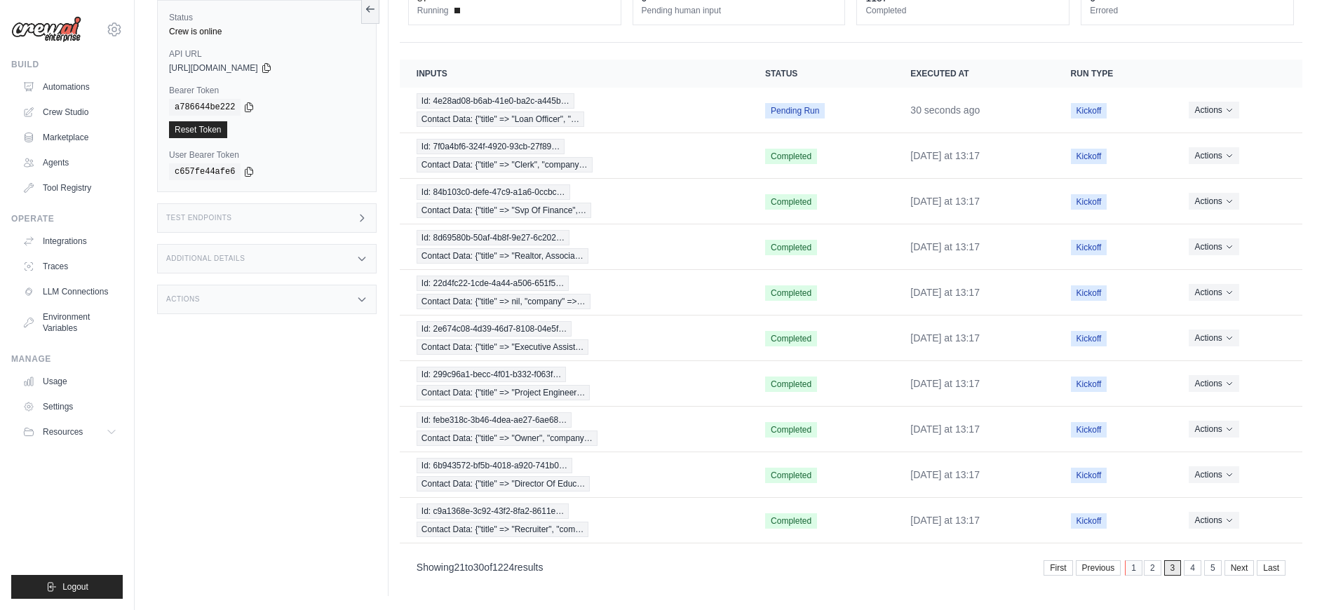
click at [1130, 572] on link "1" at bounding box center [1134, 567] width 18 height 15
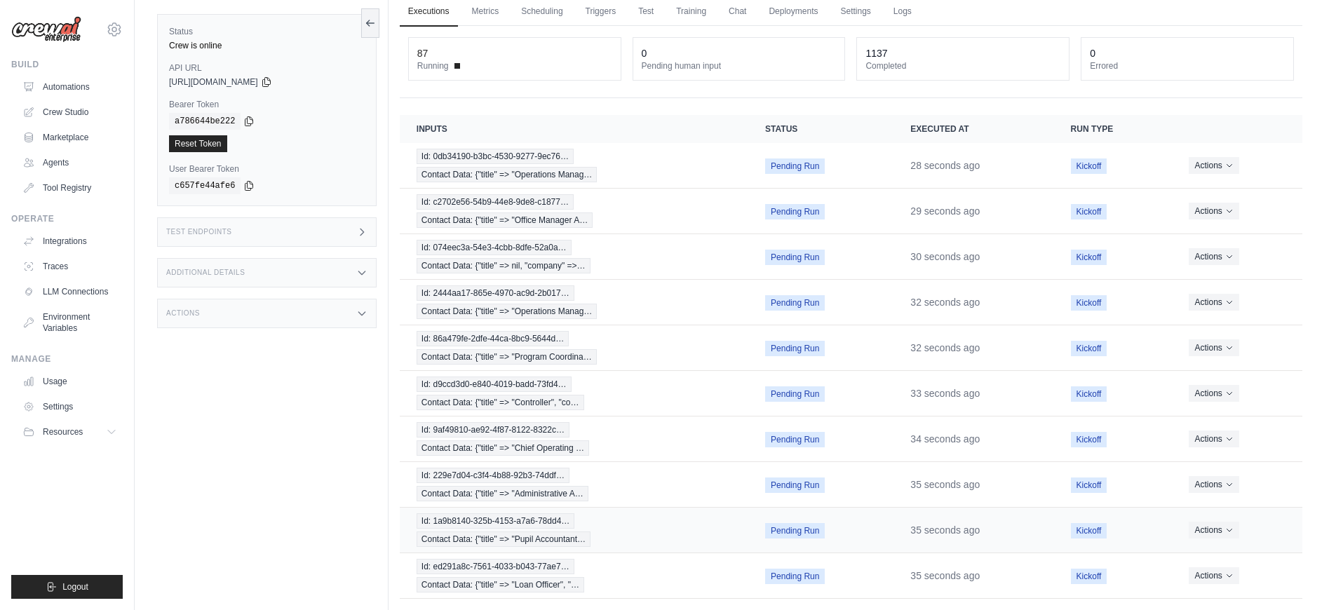
scroll to position [115, 0]
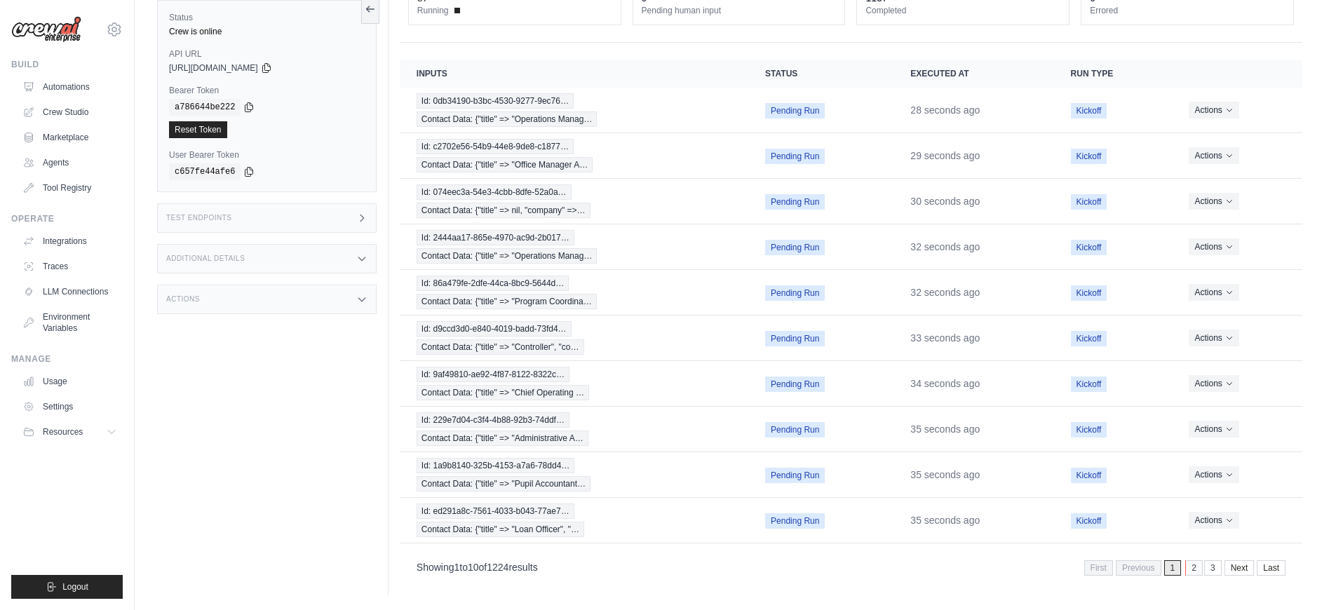
click at [1194, 572] on link "2" at bounding box center [1194, 567] width 18 height 15
click at [1198, 568] on link "3" at bounding box center [1194, 567] width 18 height 15
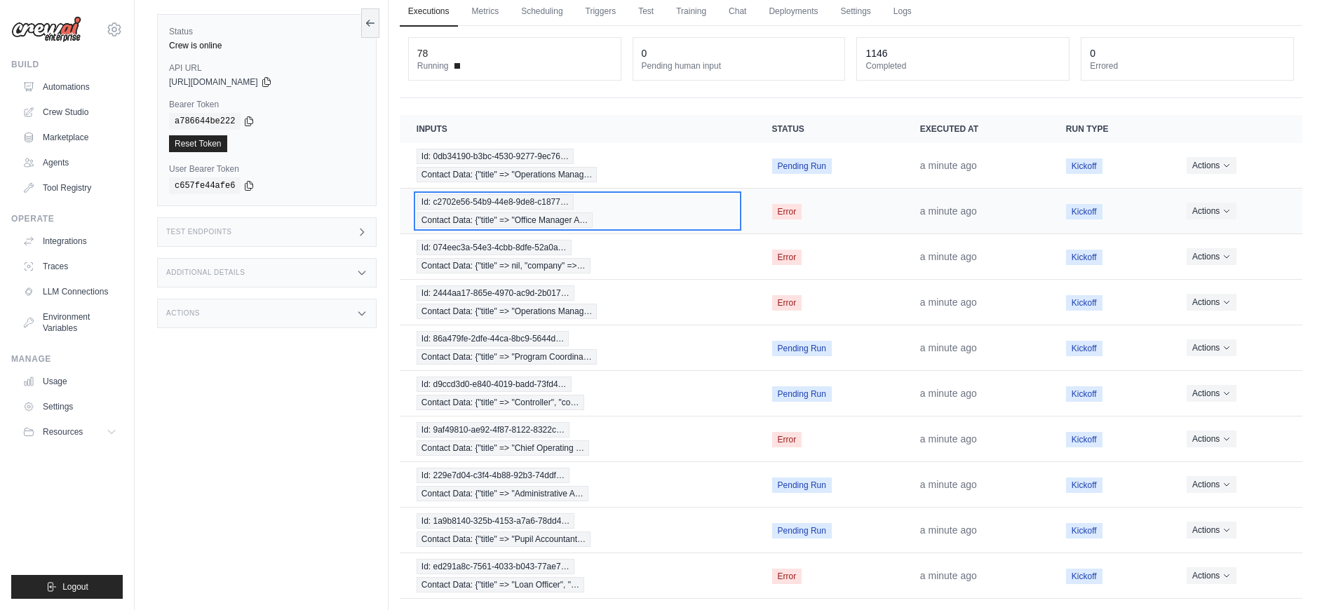
click at [659, 219] on div "Id: c2702e56-54b9-44e8-9de8-c1877… Contact Data: {"title" => "Office Manager A…" at bounding box center [578, 211] width 322 height 34
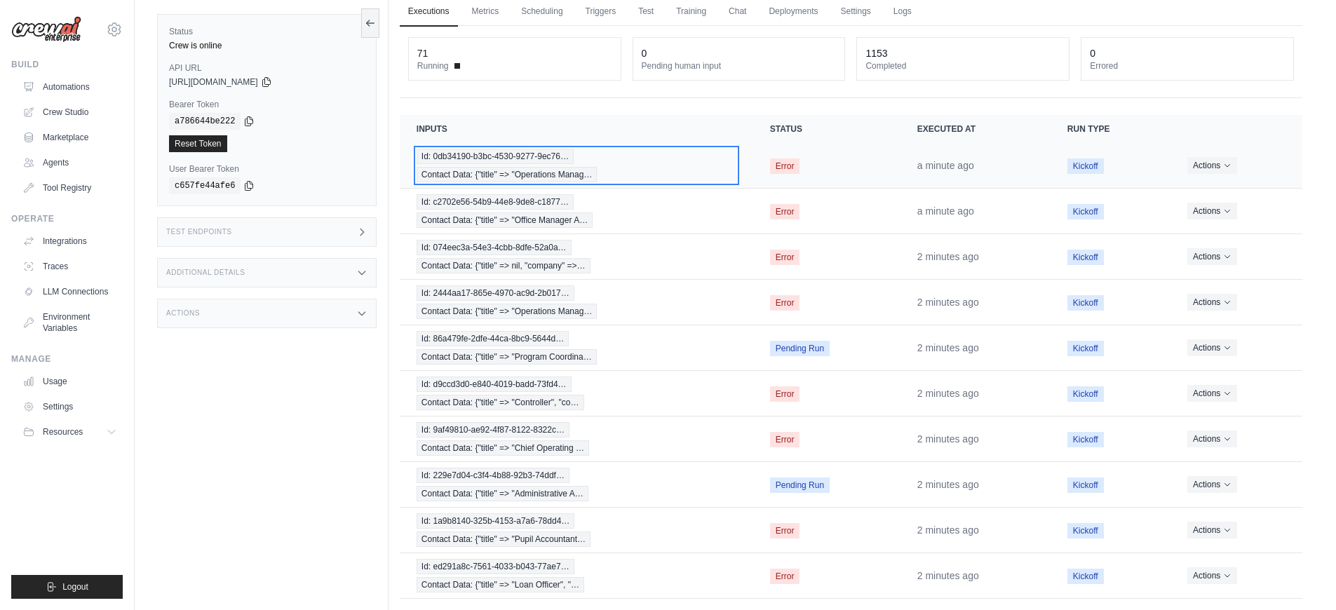
click at [664, 174] on div "Id: 0db34190-b3bc-4530-9277-9ec76… Contact Data: {"title" => "Operations Manag…" at bounding box center [577, 166] width 320 height 34
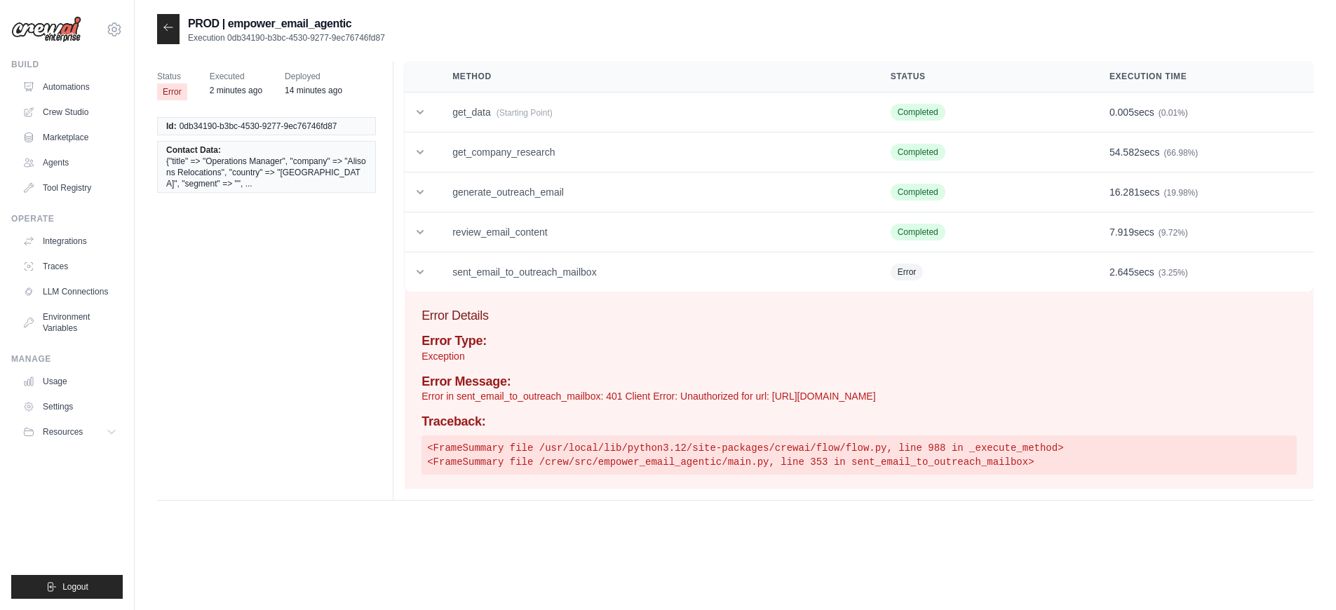
click at [173, 25] on icon at bounding box center [168, 27] width 11 height 11
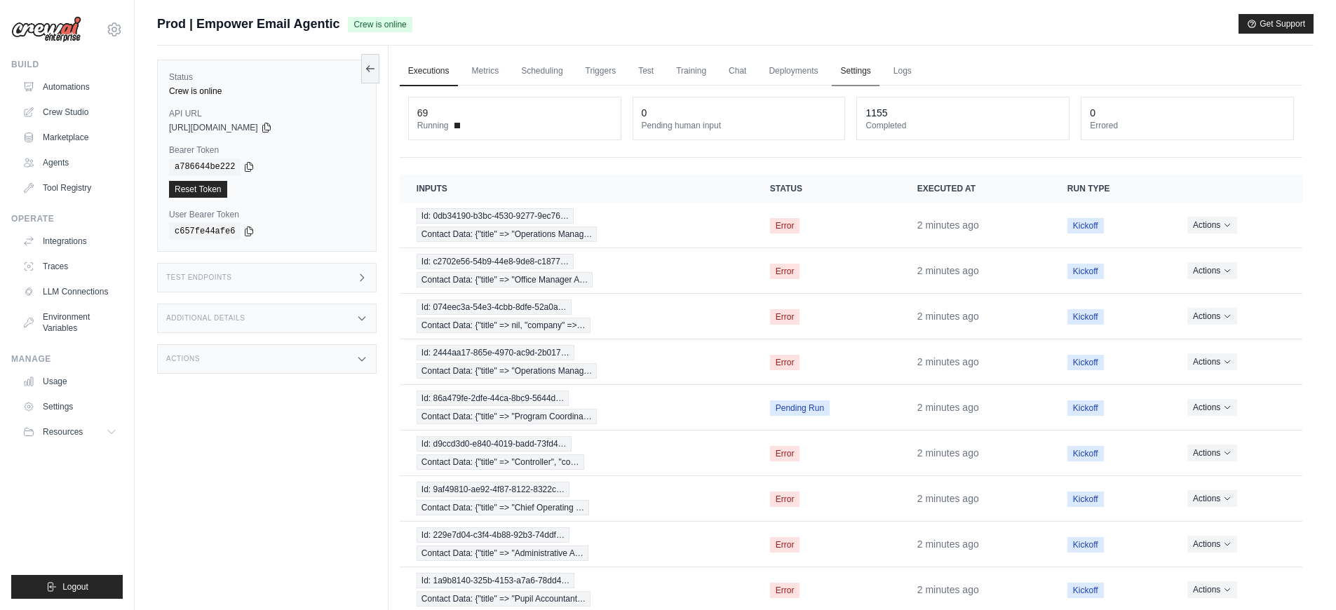
click at [841, 75] on link "Settings" at bounding box center [855, 71] width 47 height 29
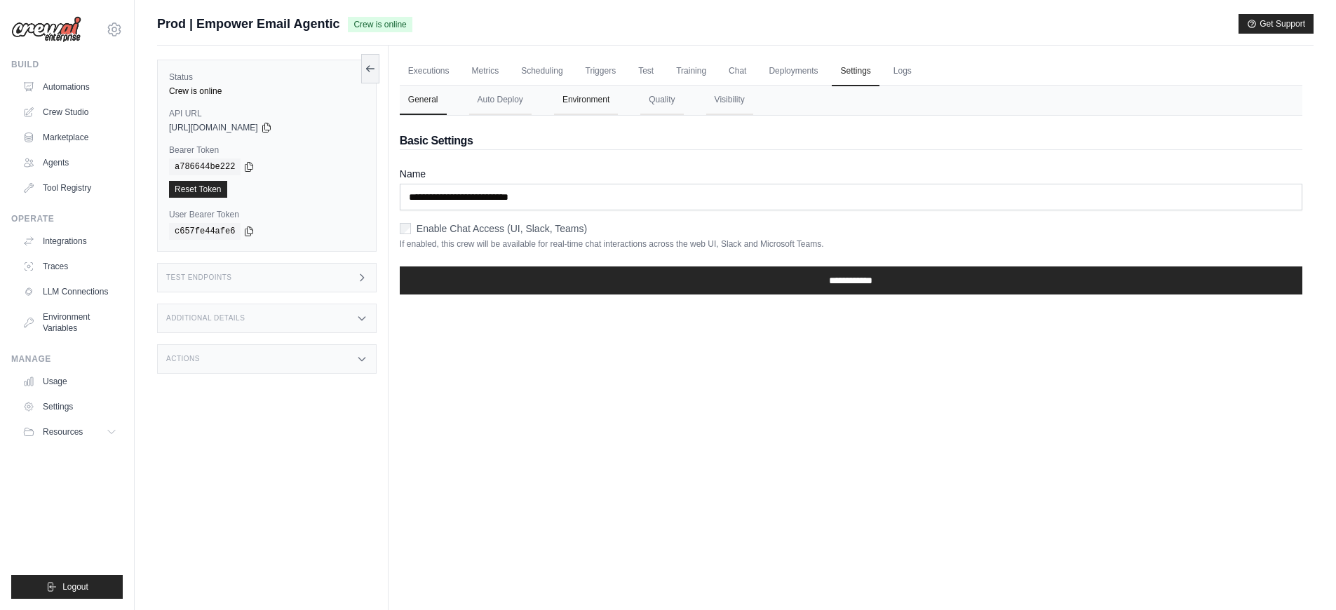
click at [583, 105] on button "Environment" at bounding box center [586, 100] width 64 height 29
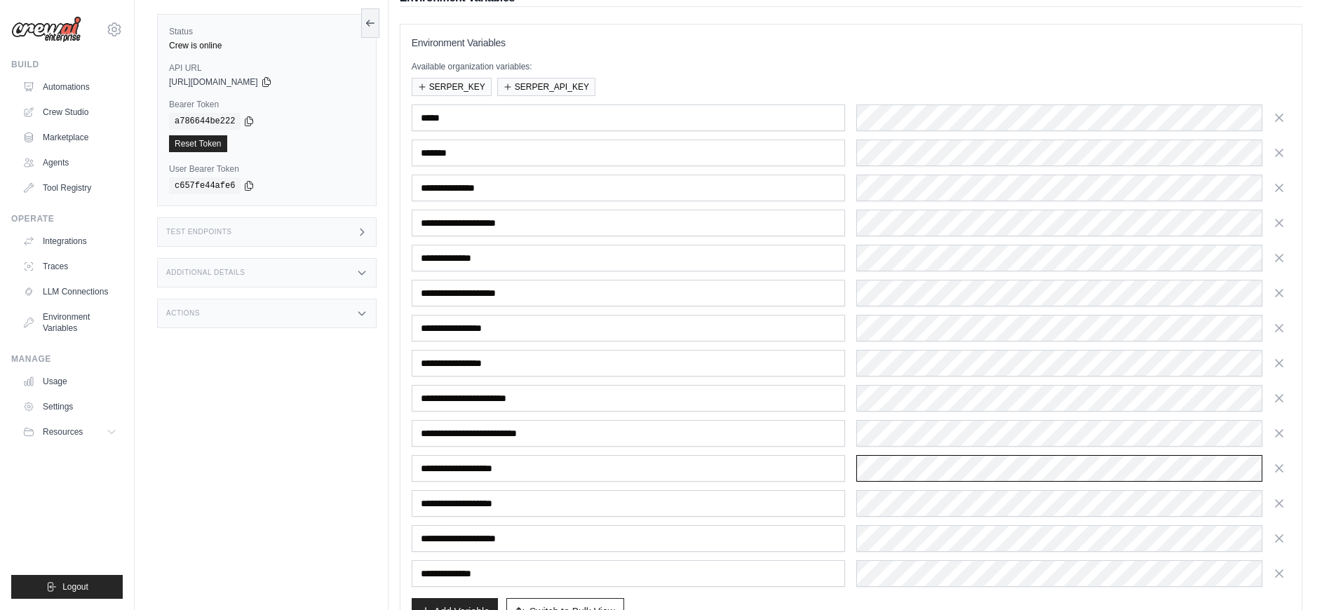
scroll to position [212, 0]
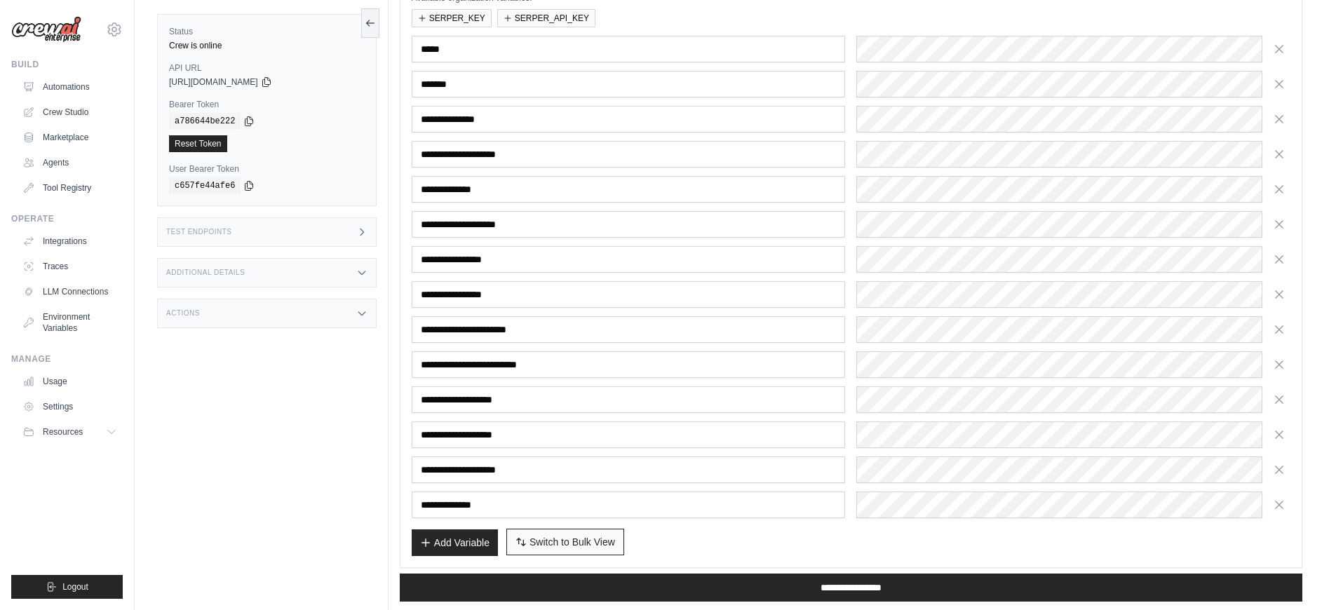
click at [586, 550] on button "Switch to Bulk View Switch to Table View" at bounding box center [565, 542] width 118 height 27
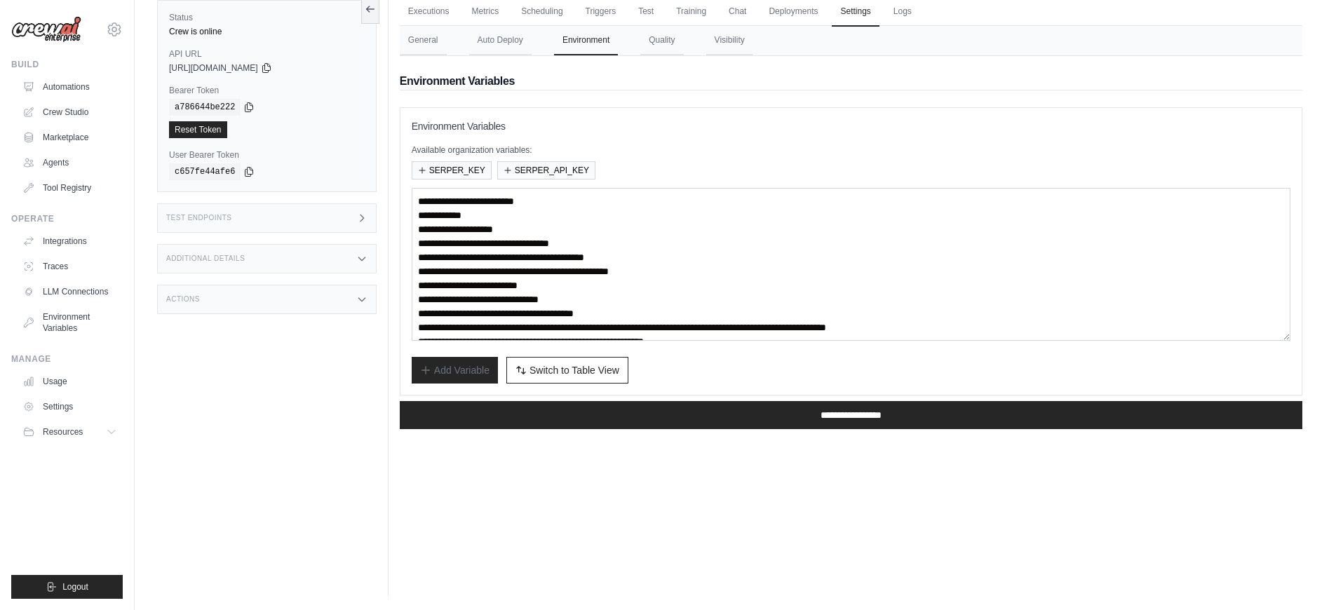
scroll to position [56, 0]
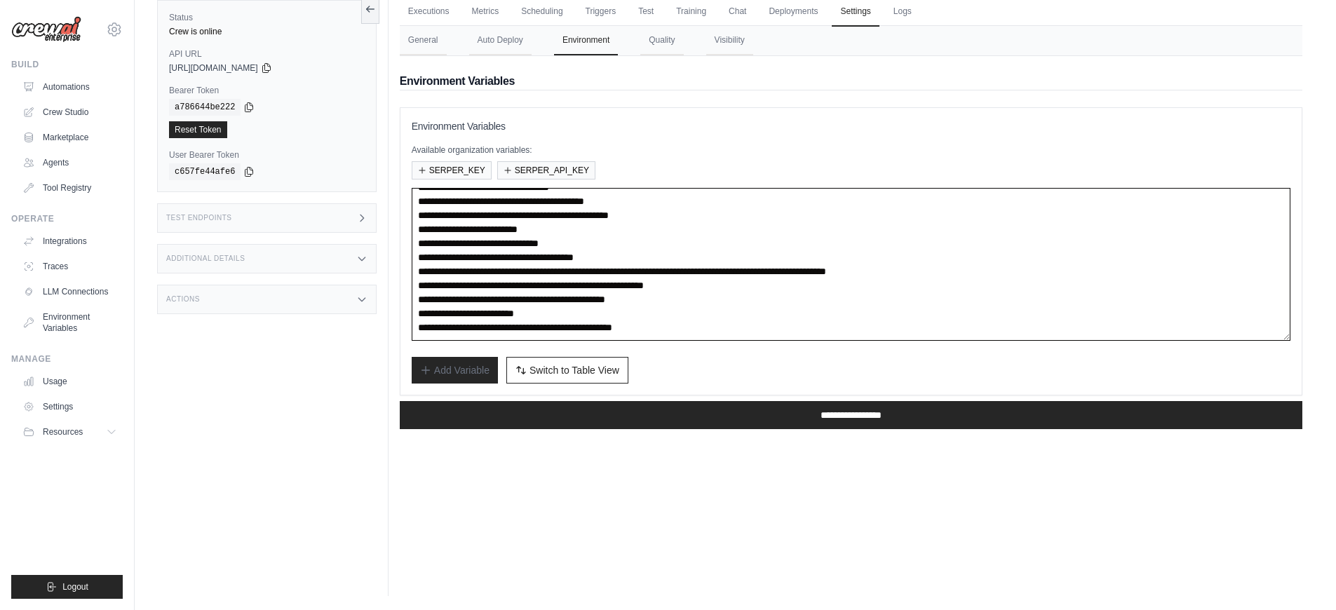
click at [802, 284] on textarea "**********" at bounding box center [851, 264] width 879 height 153
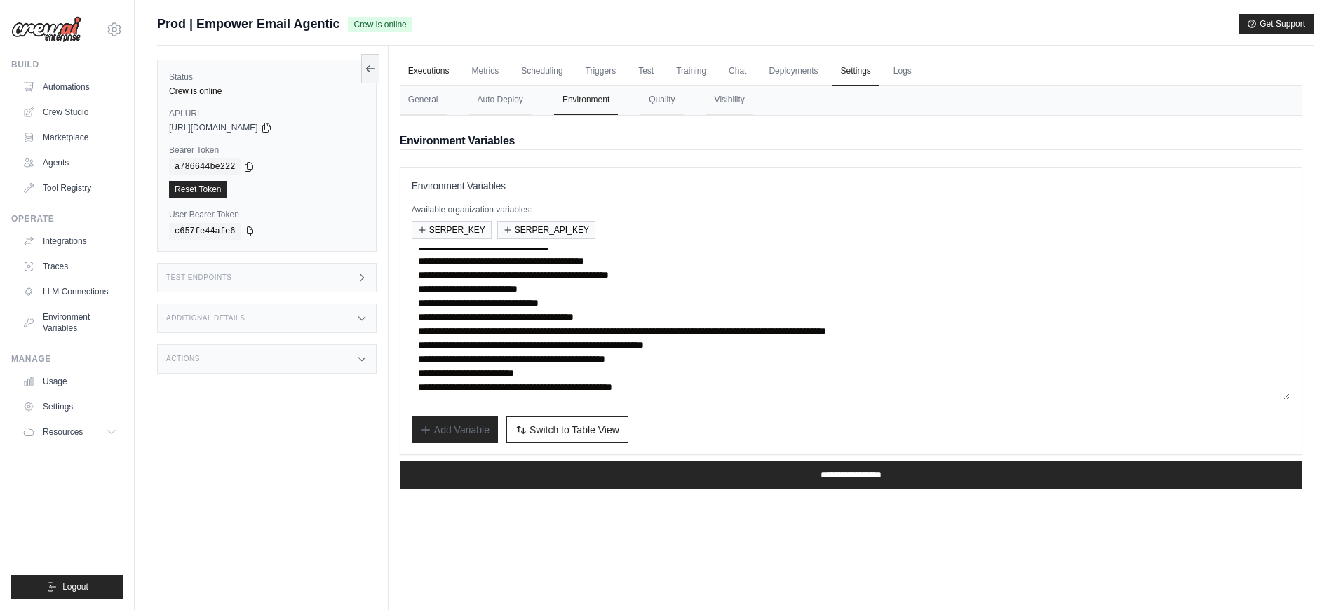
click at [447, 76] on link "Executions" at bounding box center [429, 71] width 58 height 29
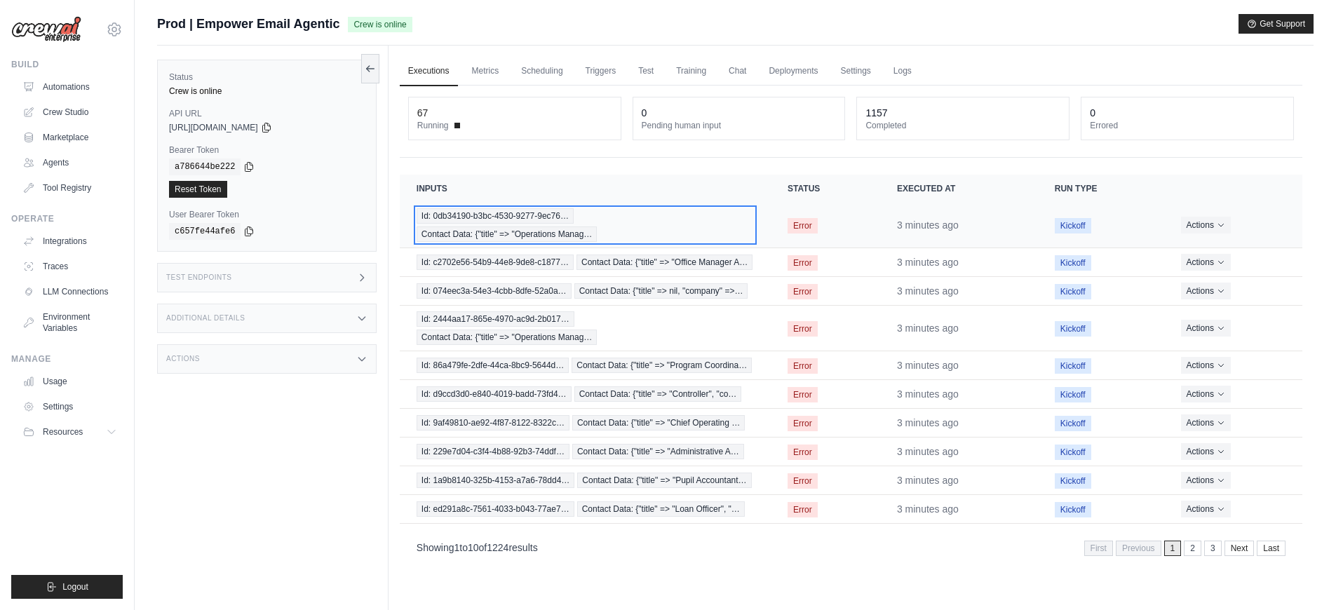
click at [625, 219] on div "Id: 0db34190-b3bc-4530-9277-9ec76… Contact Data: {"title" => "Operations Manag…" at bounding box center [585, 225] width 337 height 34
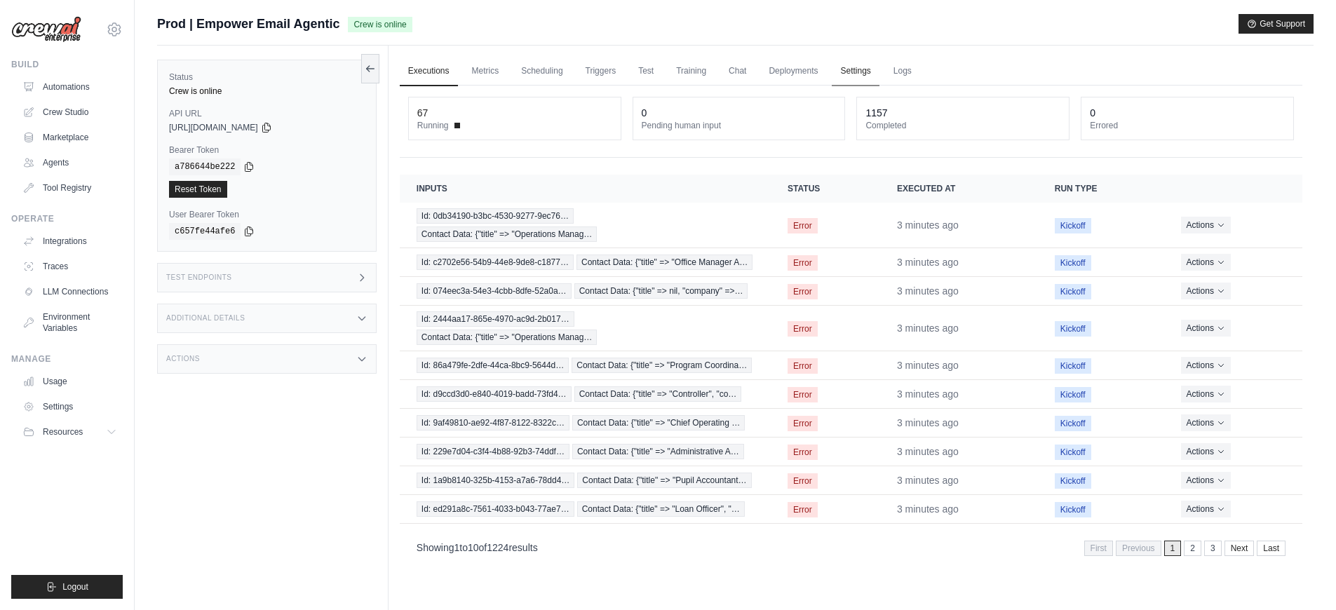
click at [842, 70] on link "Settings" at bounding box center [855, 71] width 47 height 29
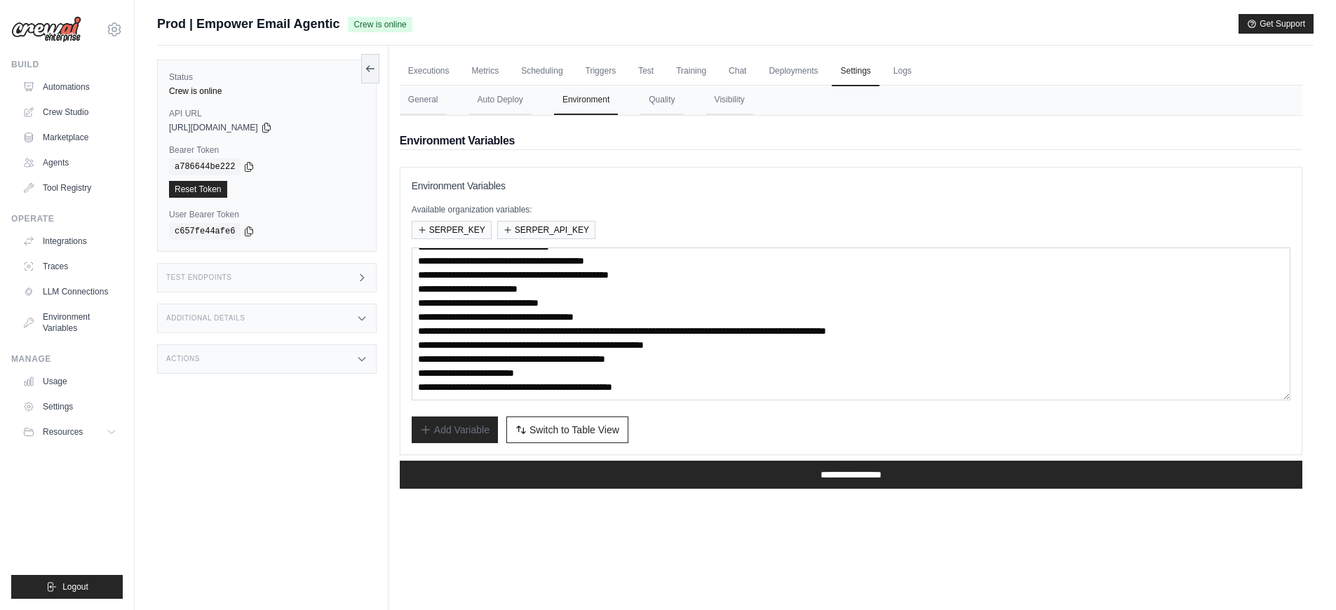
click at [1030, 57] on ul "Executions Metrics Scheduling Triggers Test Training Chat Deployments Settings …" at bounding box center [851, 71] width 903 height 29
click at [427, 70] on link "Executions" at bounding box center [429, 71] width 58 height 29
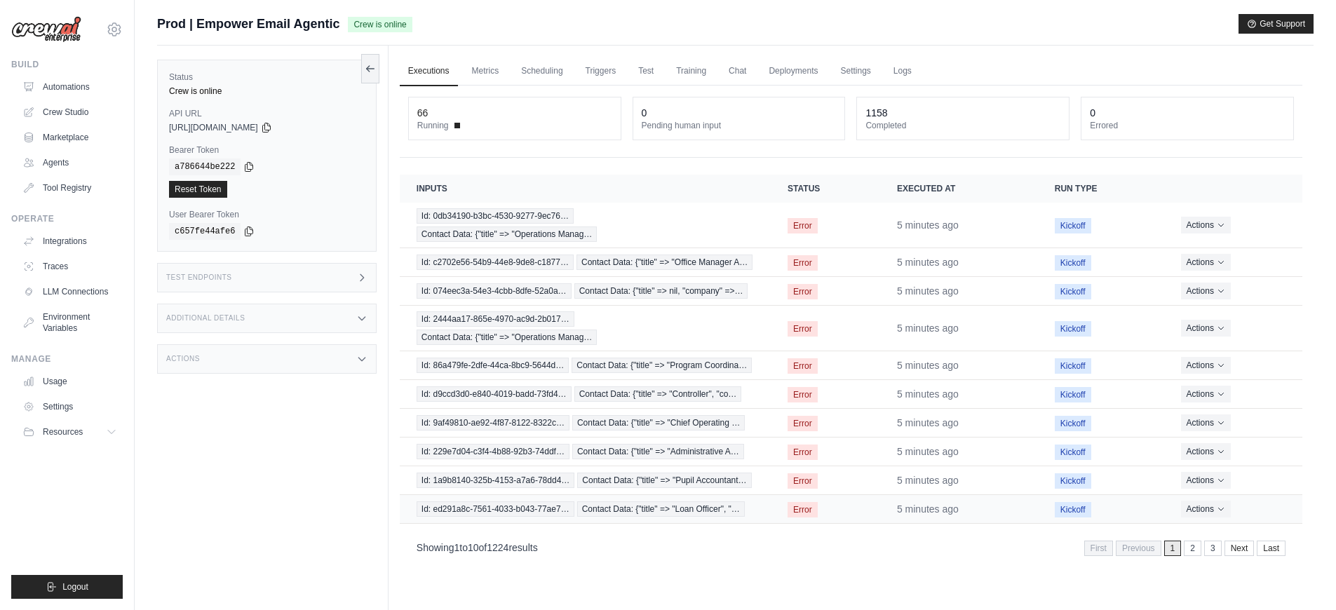
scroll to position [60, 0]
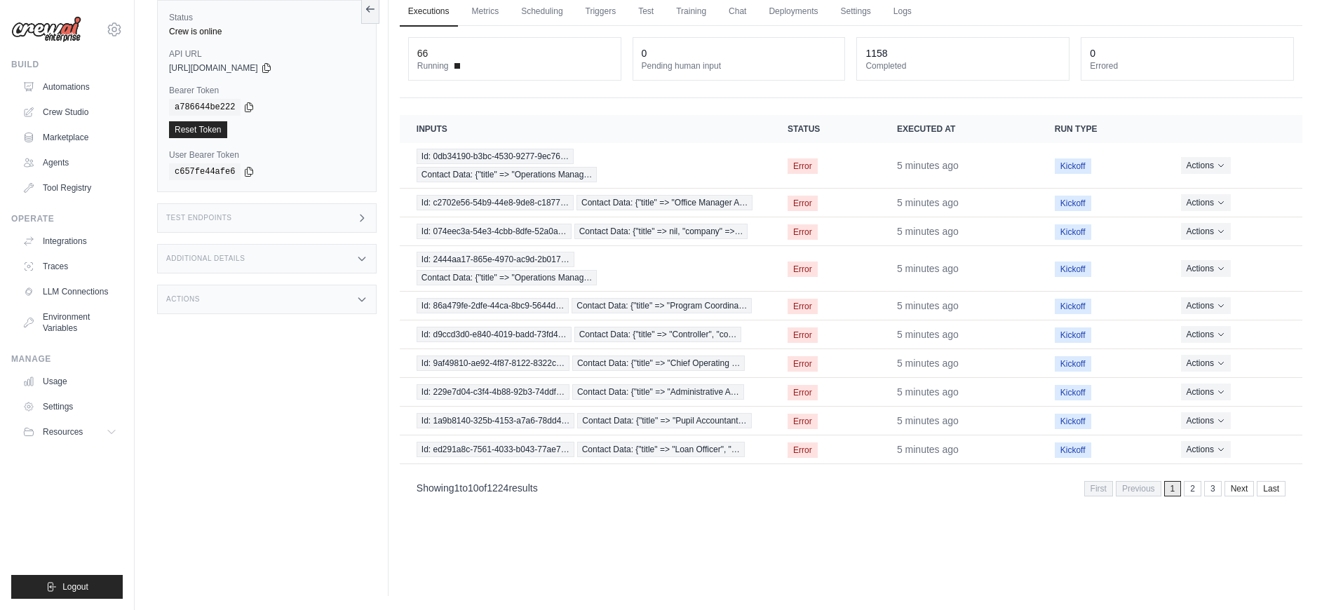
click at [1199, 488] on link "2" at bounding box center [1193, 488] width 18 height 15
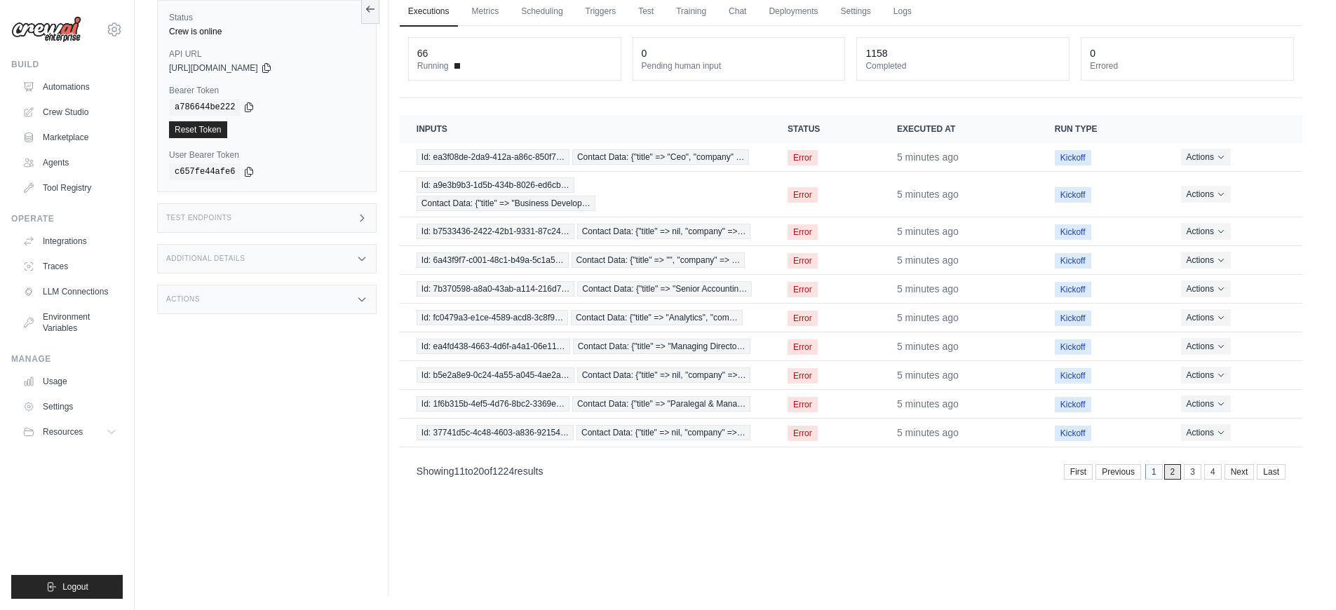
click at [1155, 478] on link "1" at bounding box center [1154, 471] width 18 height 15
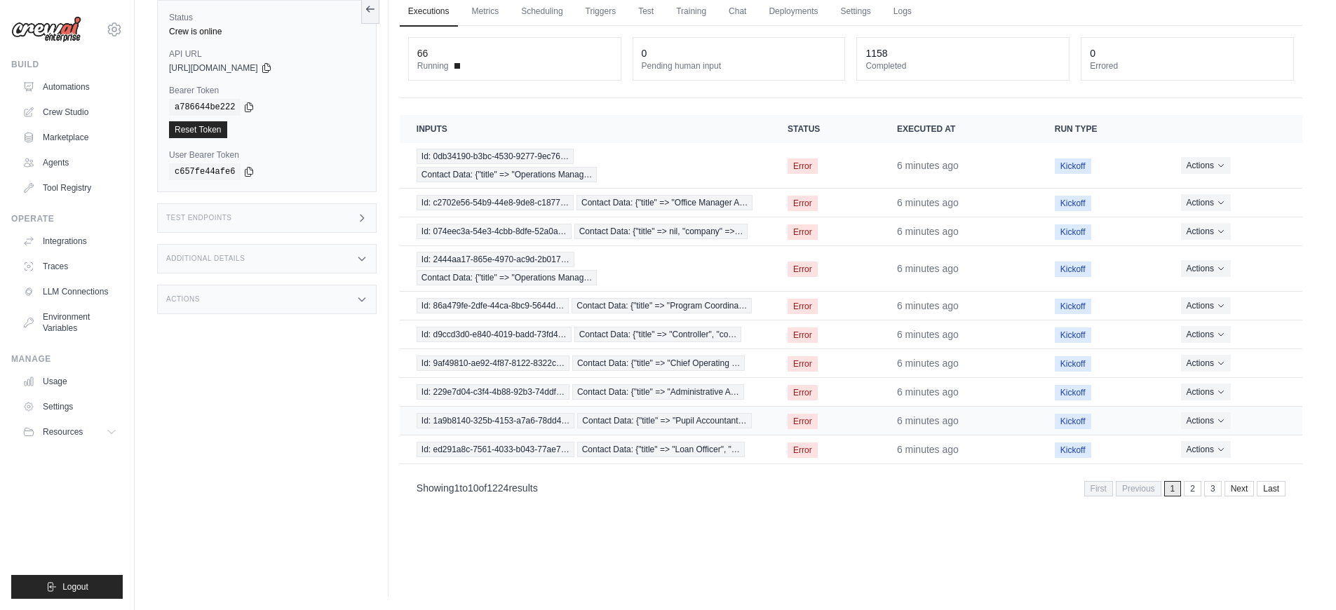
scroll to position [0, 0]
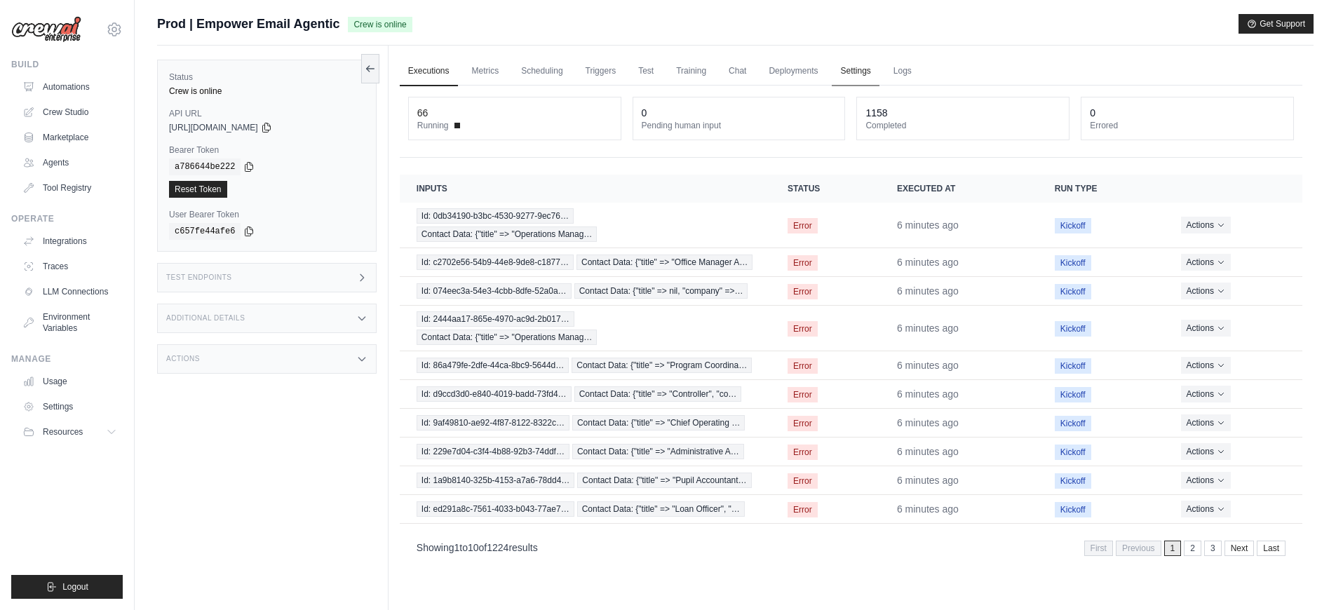
click at [847, 72] on link "Settings" at bounding box center [855, 71] width 47 height 29
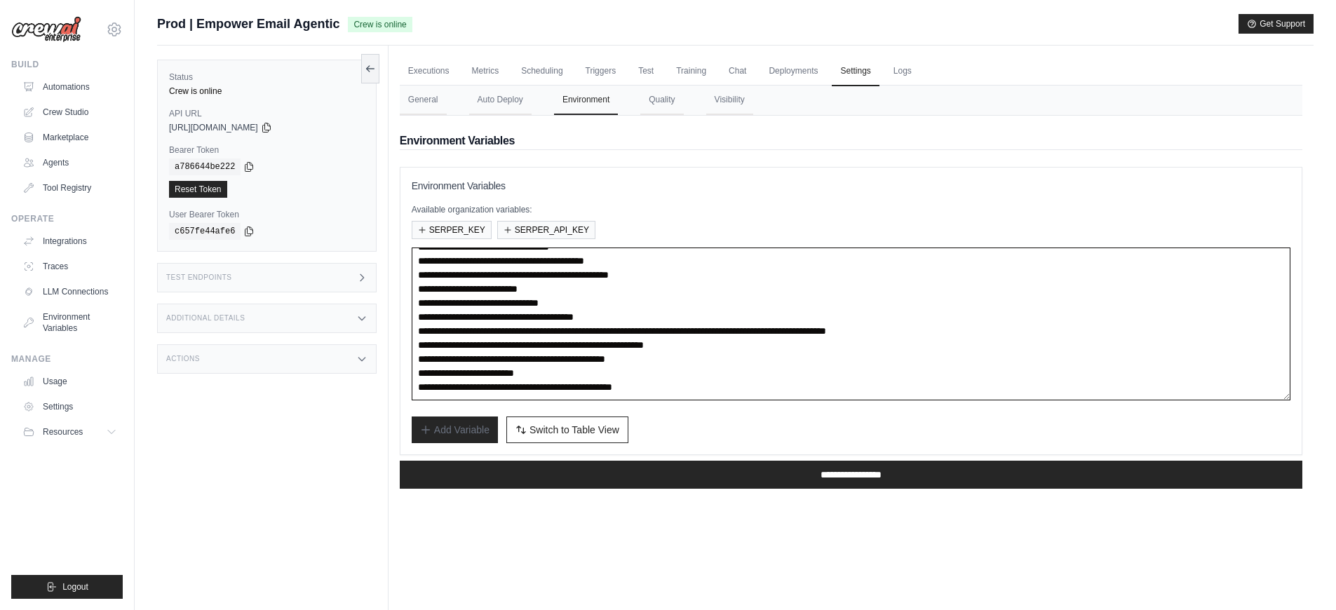
drag, startPoint x: 1140, startPoint y: 332, endPoint x: 636, endPoint y: 330, distance: 504.3
click at [636, 330] on textarea "**********" at bounding box center [851, 324] width 879 height 153
paste textarea "**********"
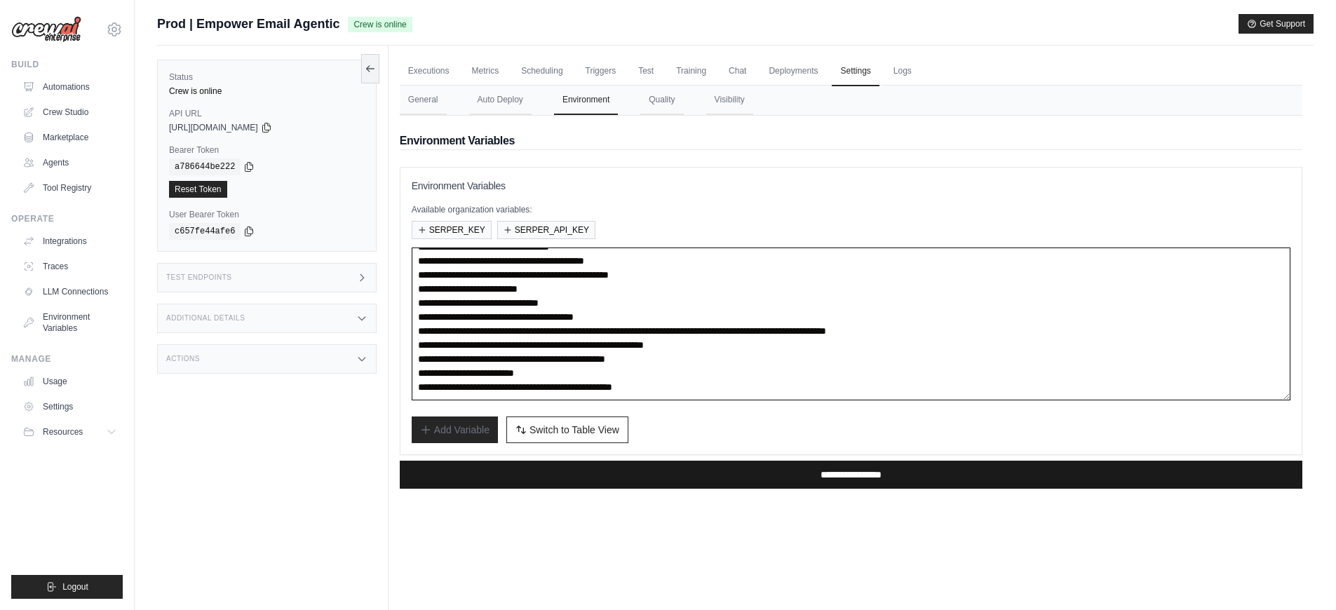
type textarea "**********"
click at [761, 468] on input "**********" at bounding box center [851, 475] width 903 height 28
